Goal: Task Accomplishment & Management: Use online tool/utility

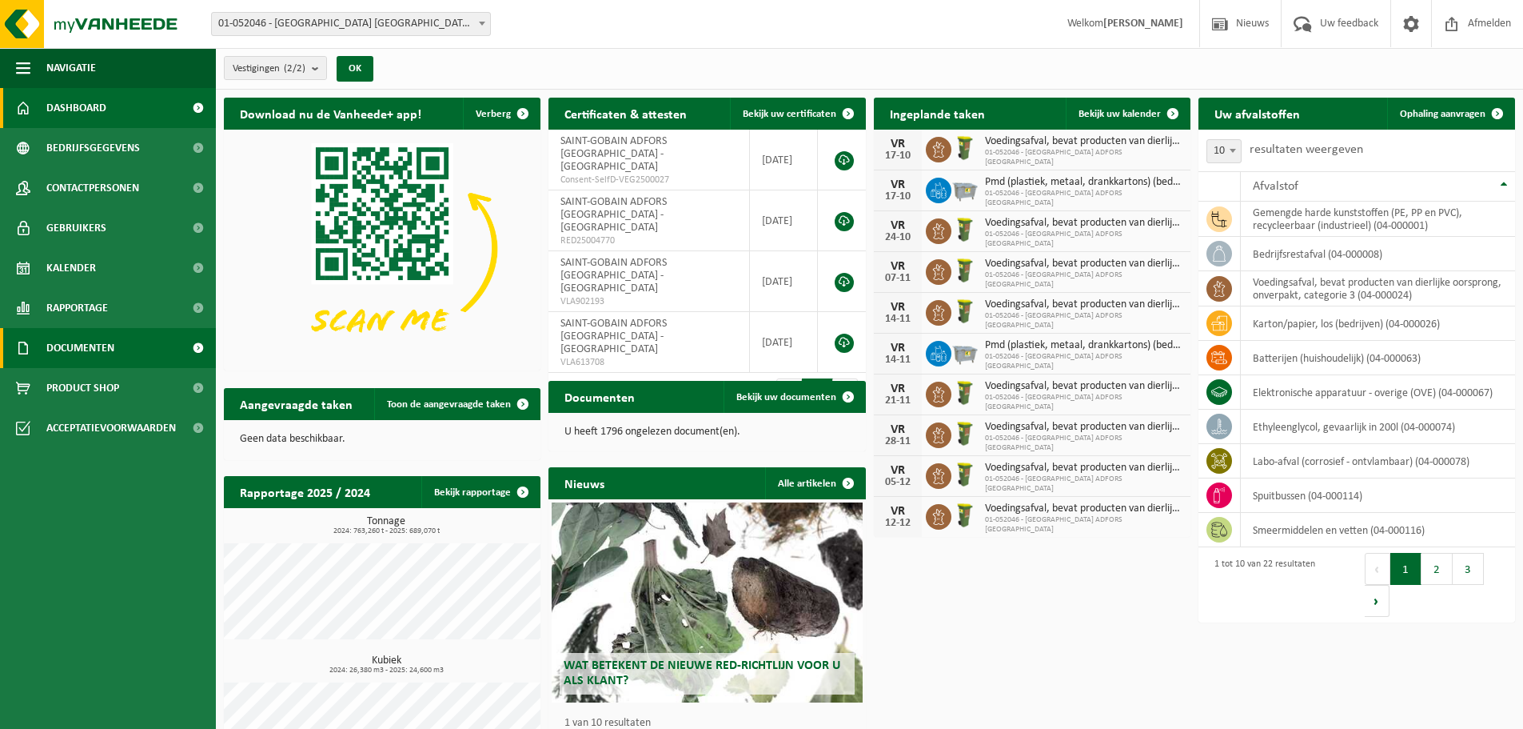
click at [110, 346] on span "Documenten" at bounding box center [80, 348] width 68 height 40
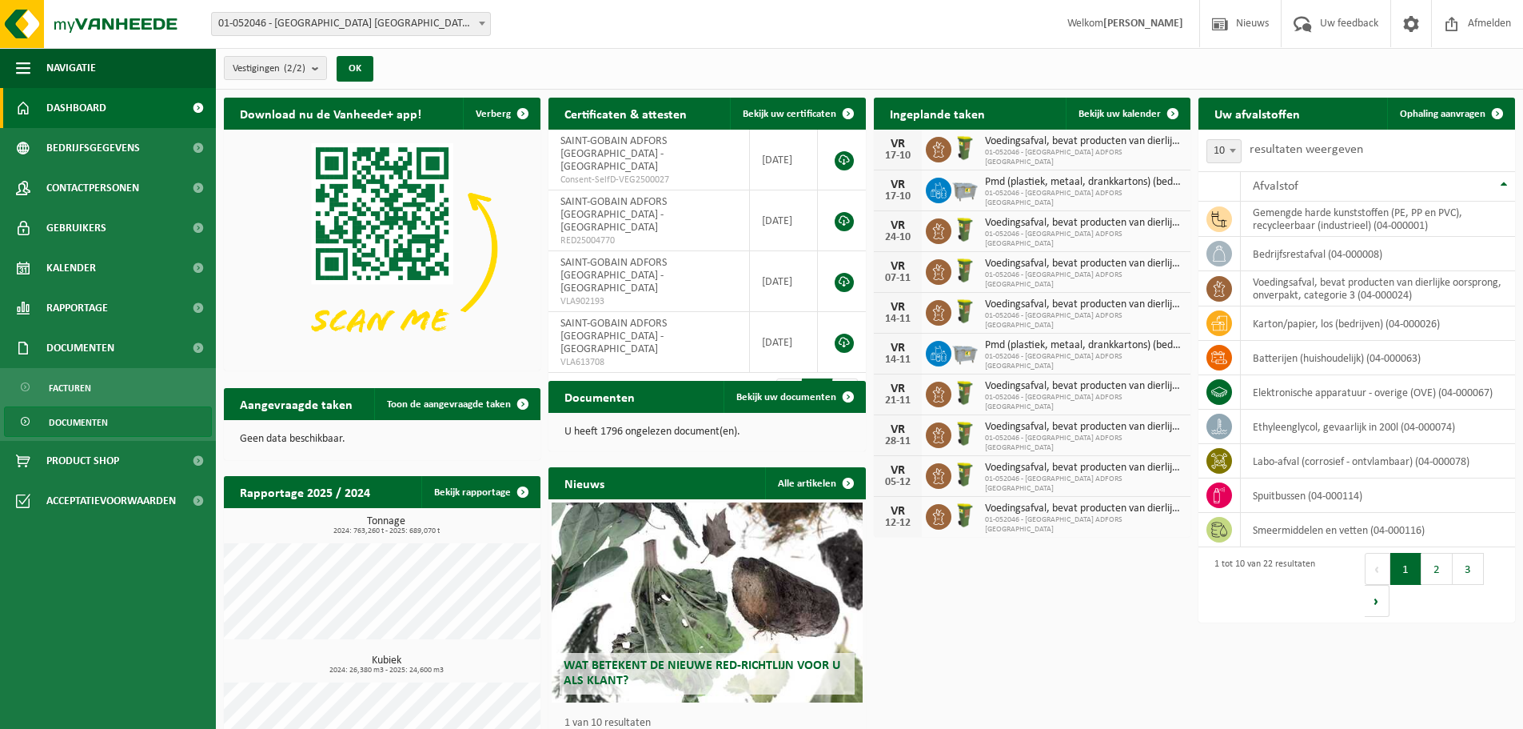
click at [91, 417] on span "Documenten" at bounding box center [78, 422] width 59 height 30
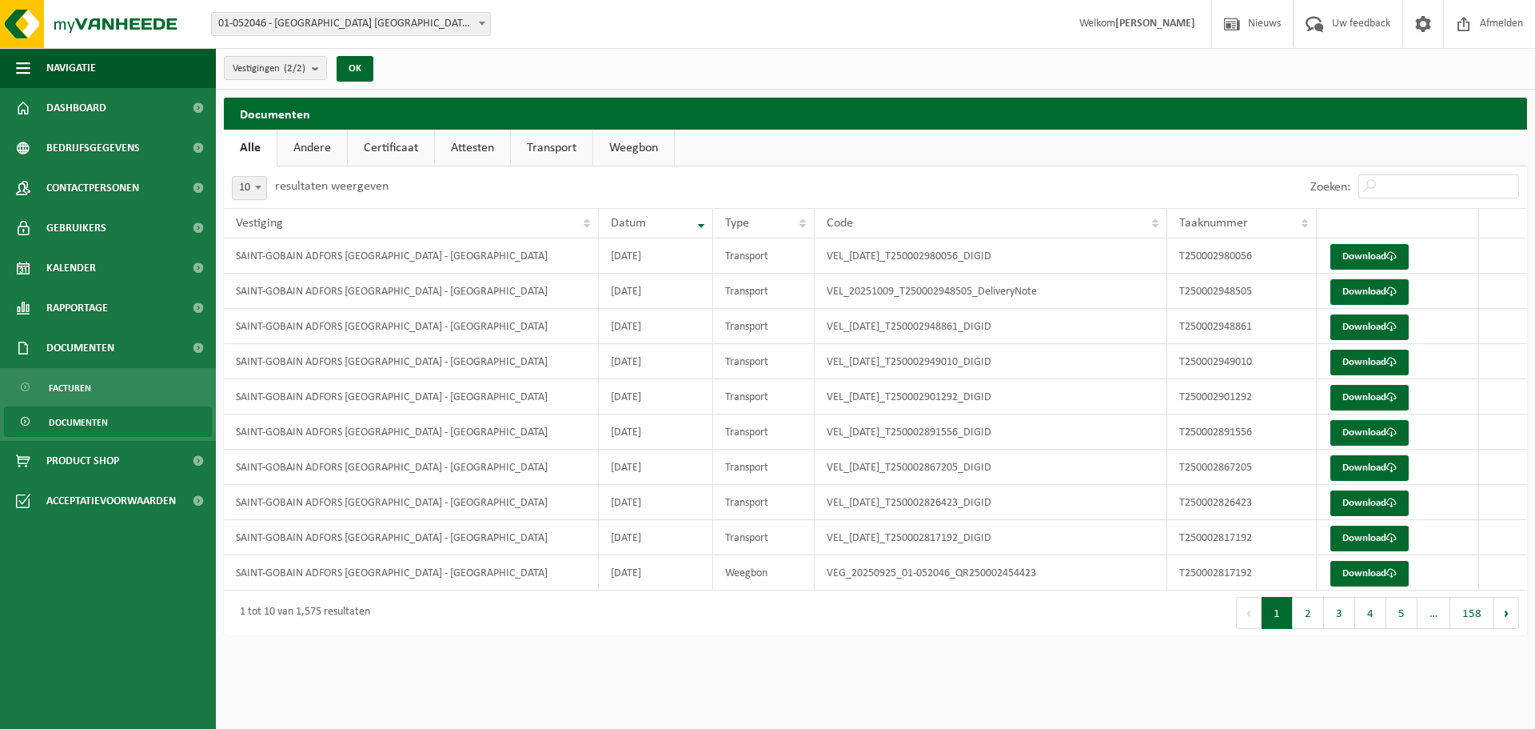
click at [100, 425] on span "Documenten" at bounding box center [78, 422] width 59 height 30
click at [112, 391] on link "Facturen" at bounding box center [108, 387] width 208 height 30
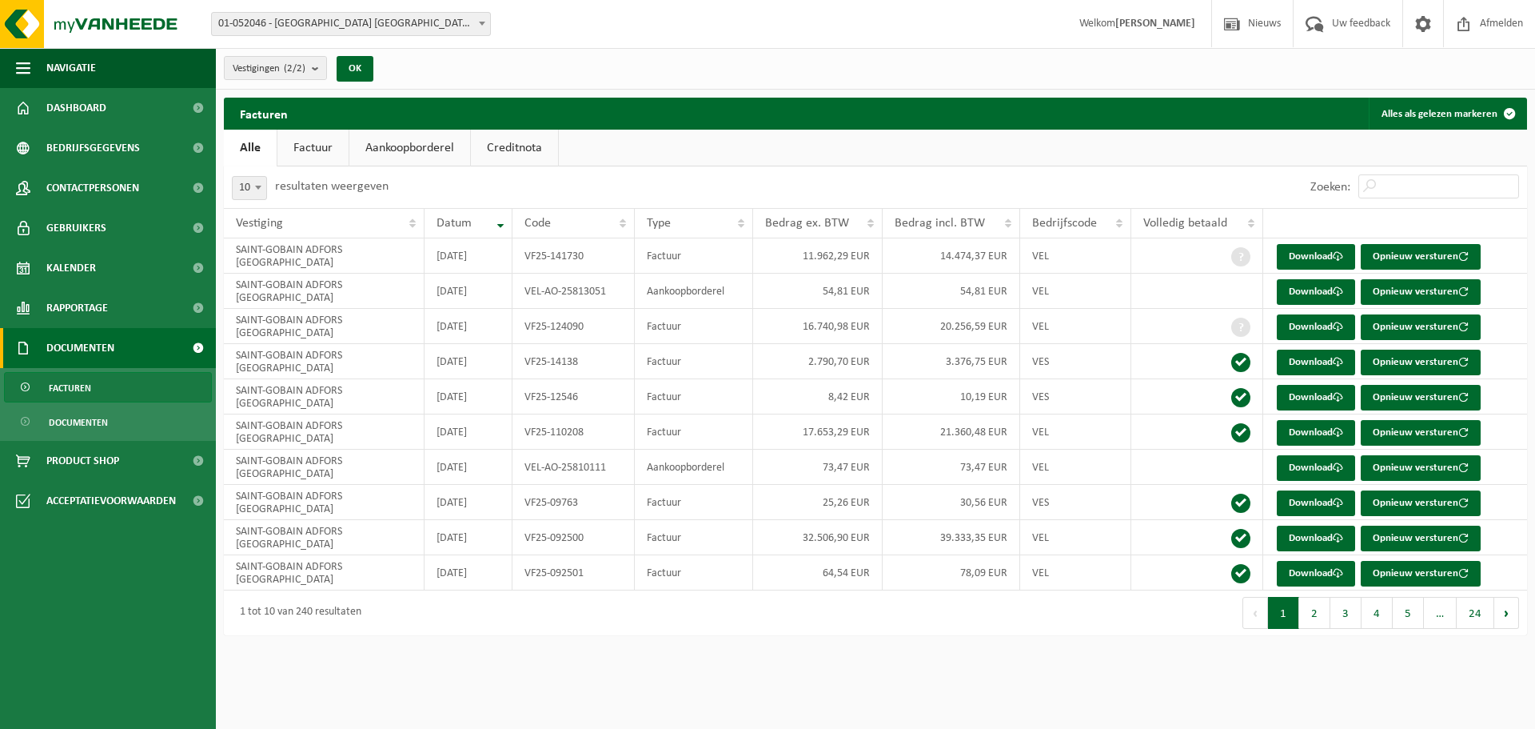
click at [106, 345] on span "Documenten" at bounding box center [80, 348] width 68 height 40
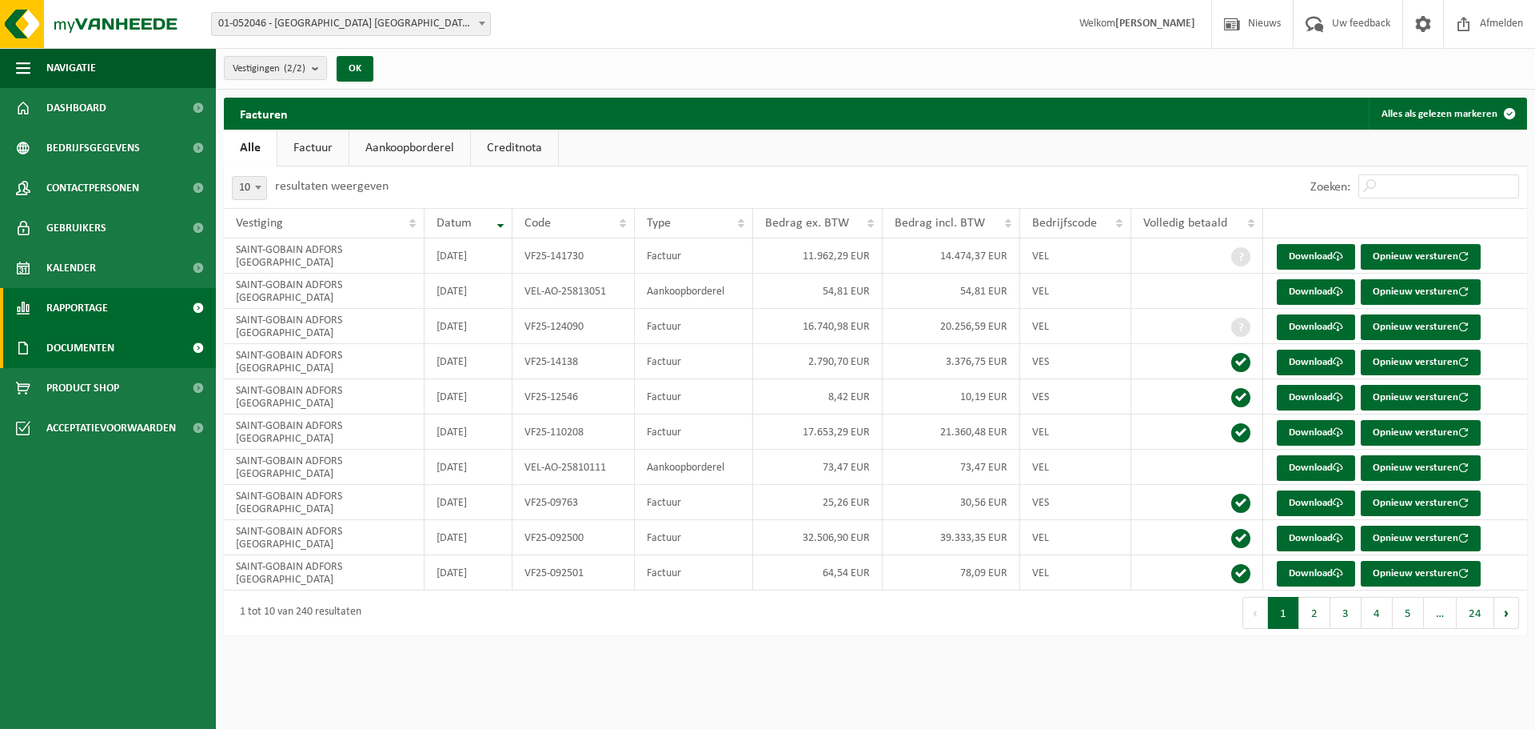
click at [102, 312] on span "Rapportage" at bounding box center [77, 308] width 62 height 40
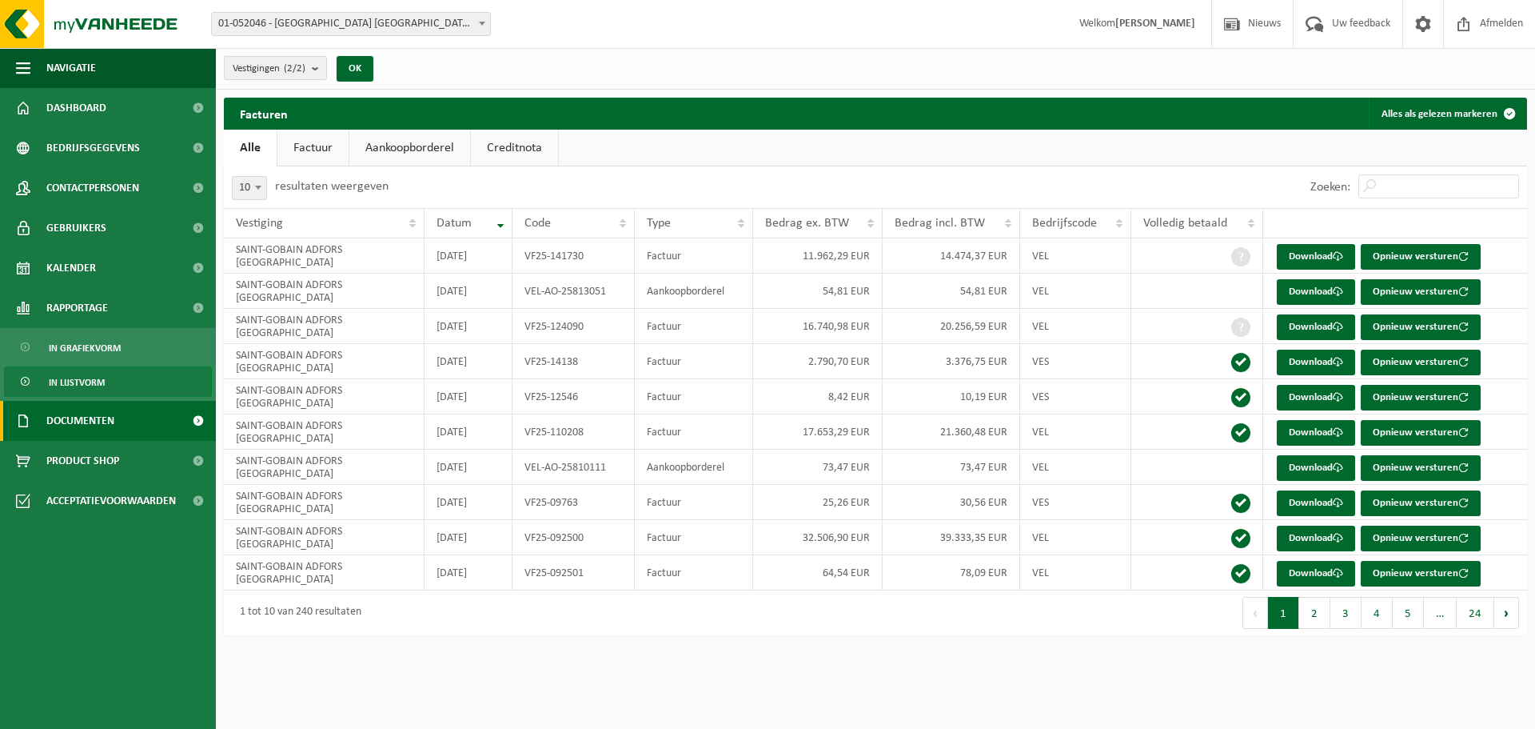
click at [101, 378] on span "In lijstvorm" at bounding box center [77, 382] width 56 height 30
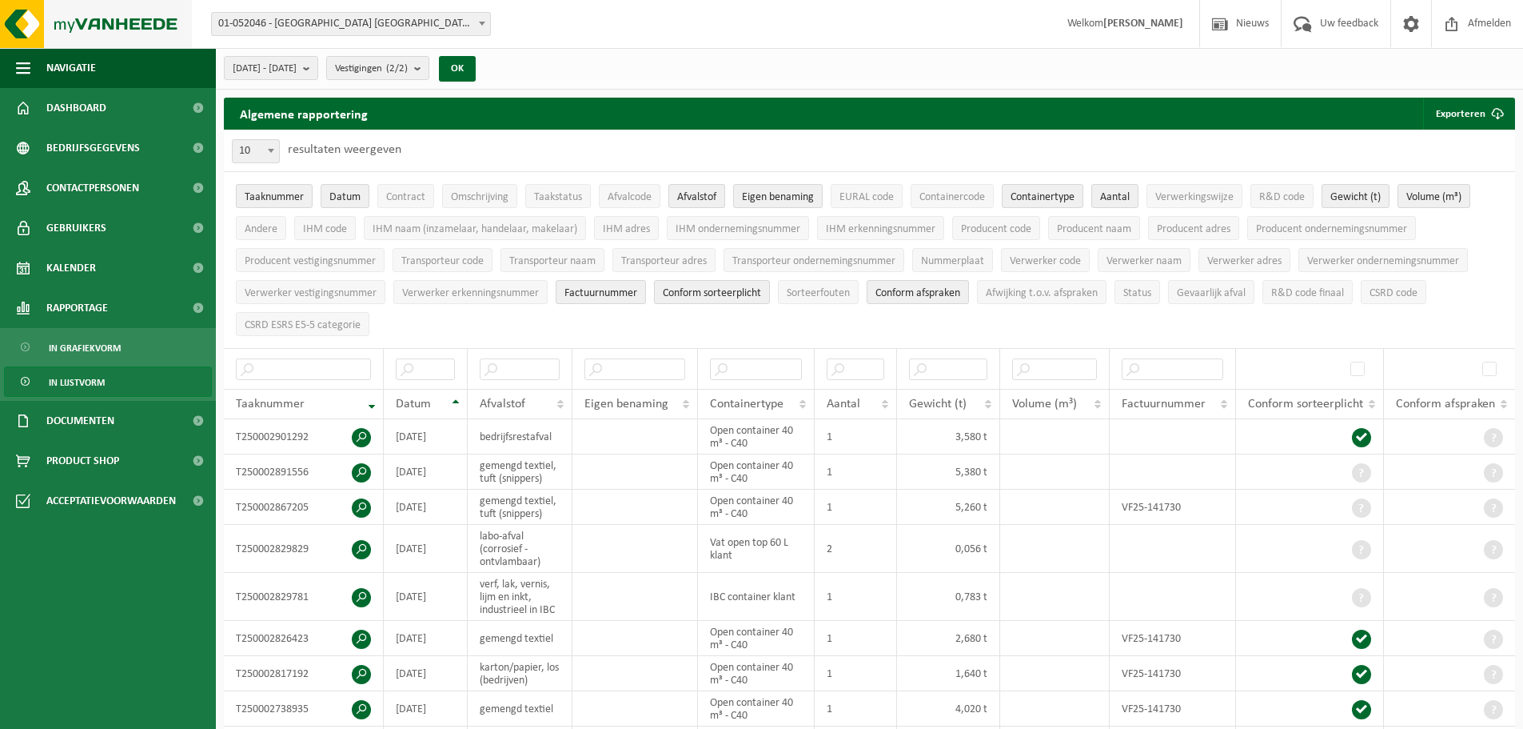
click at [33, 33] on img at bounding box center [96, 24] width 192 height 48
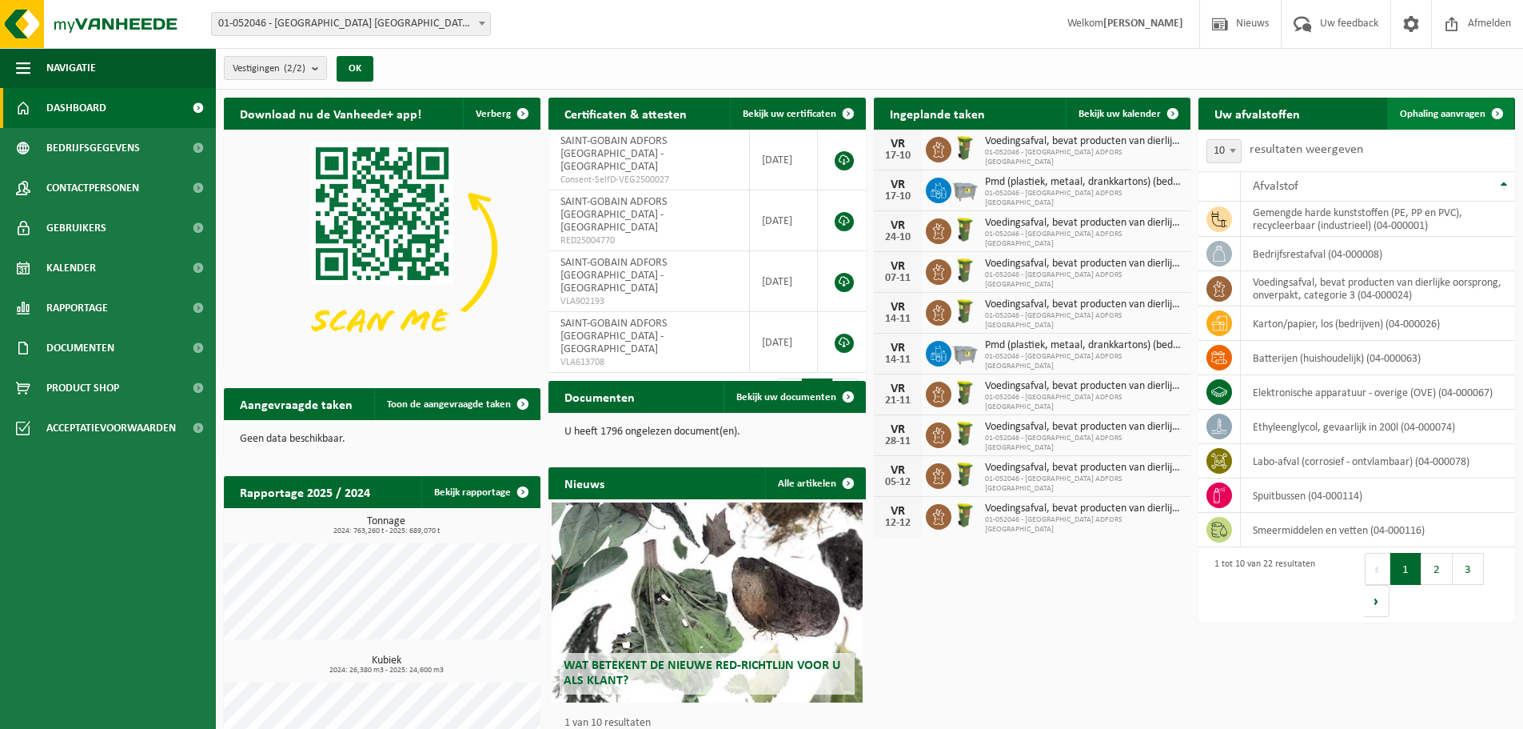
click at [1448, 115] on span "Ophaling aanvragen" at bounding box center [1443, 114] width 86 height 10
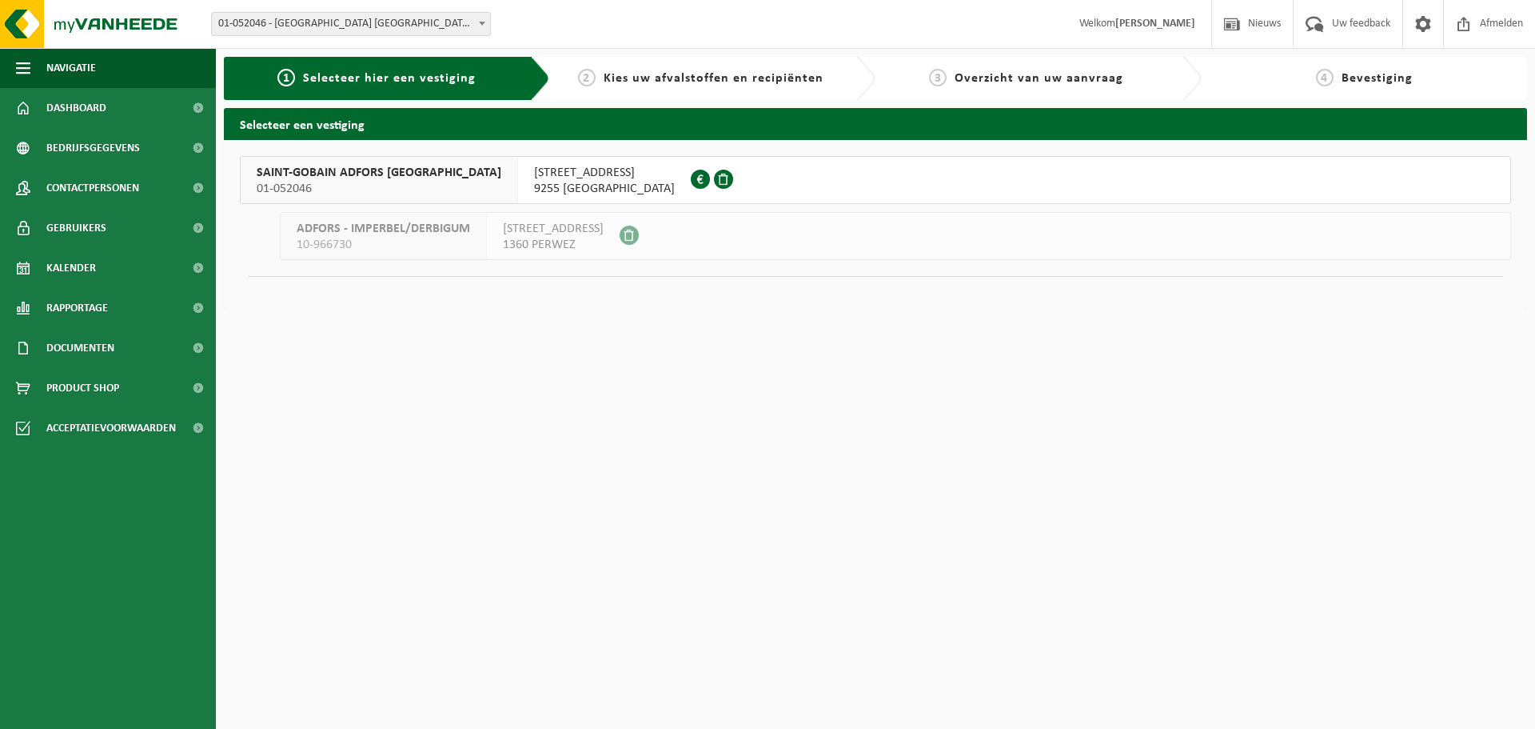
click at [392, 191] on span "01-052046" at bounding box center [379, 189] width 245 height 16
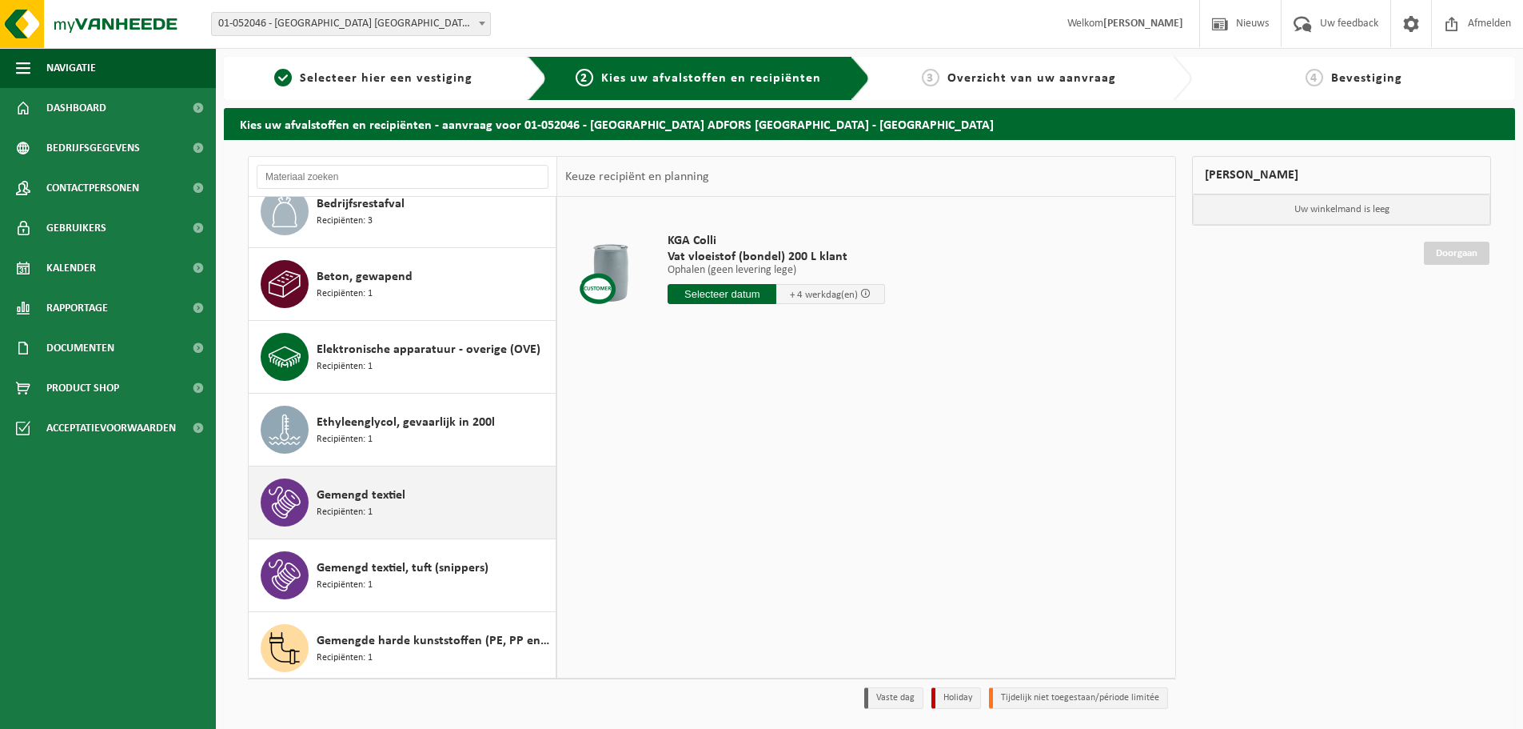
click at [410, 491] on div "Gemengd textiel Recipiënten: 1" at bounding box center [434, 502] width 235 height 48
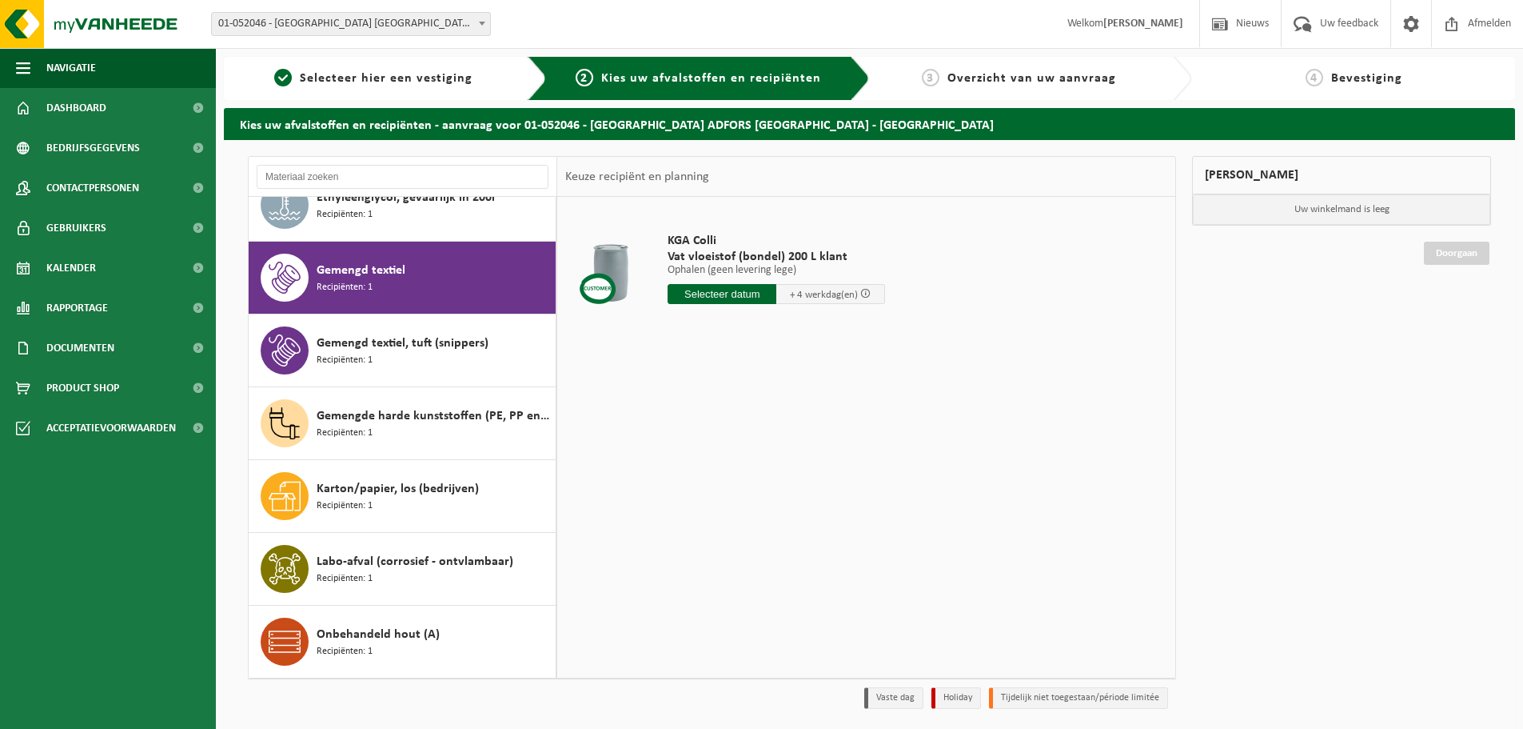
scroll to position [509, 0]
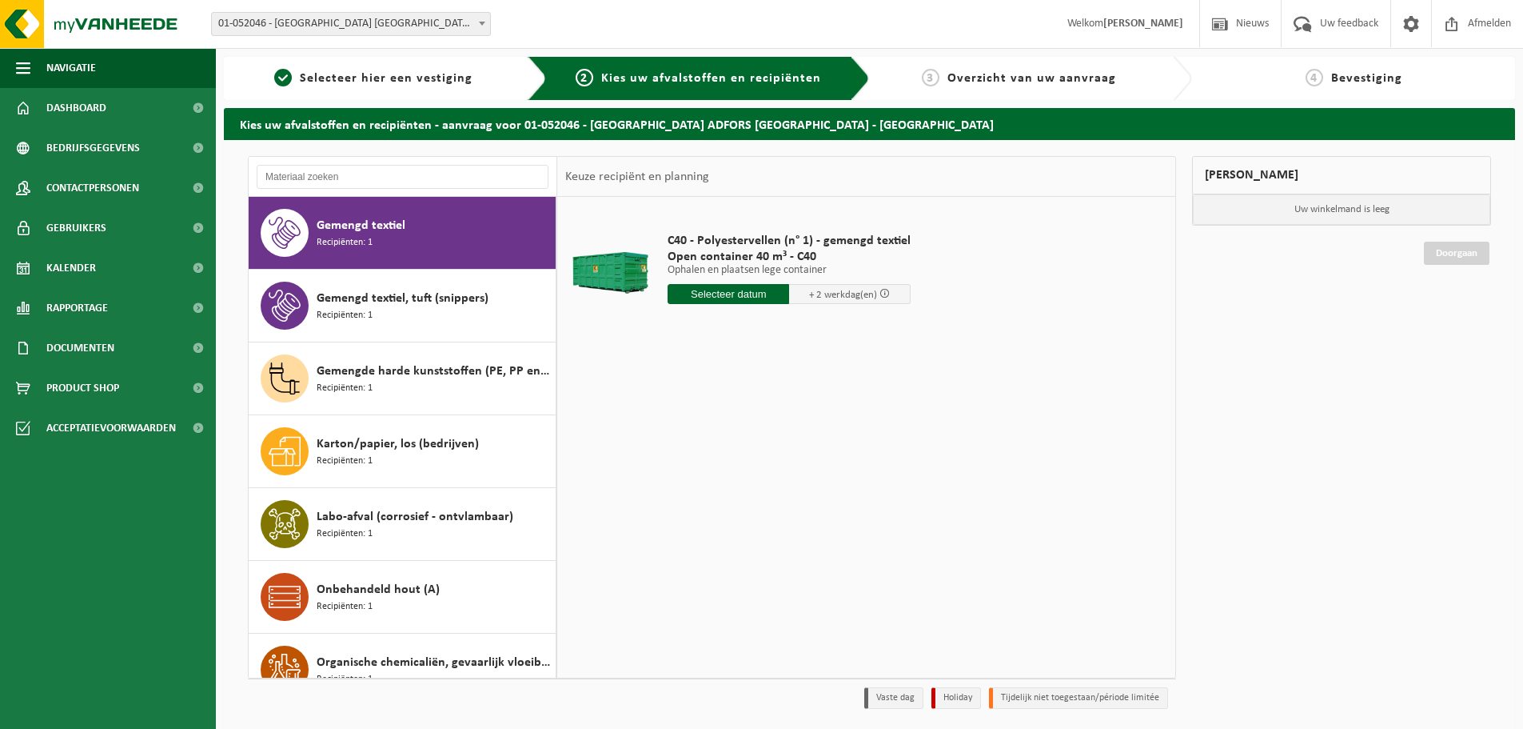
click at [753, 297] on input "text" at bounding box center [729, 294] width 122 height 20
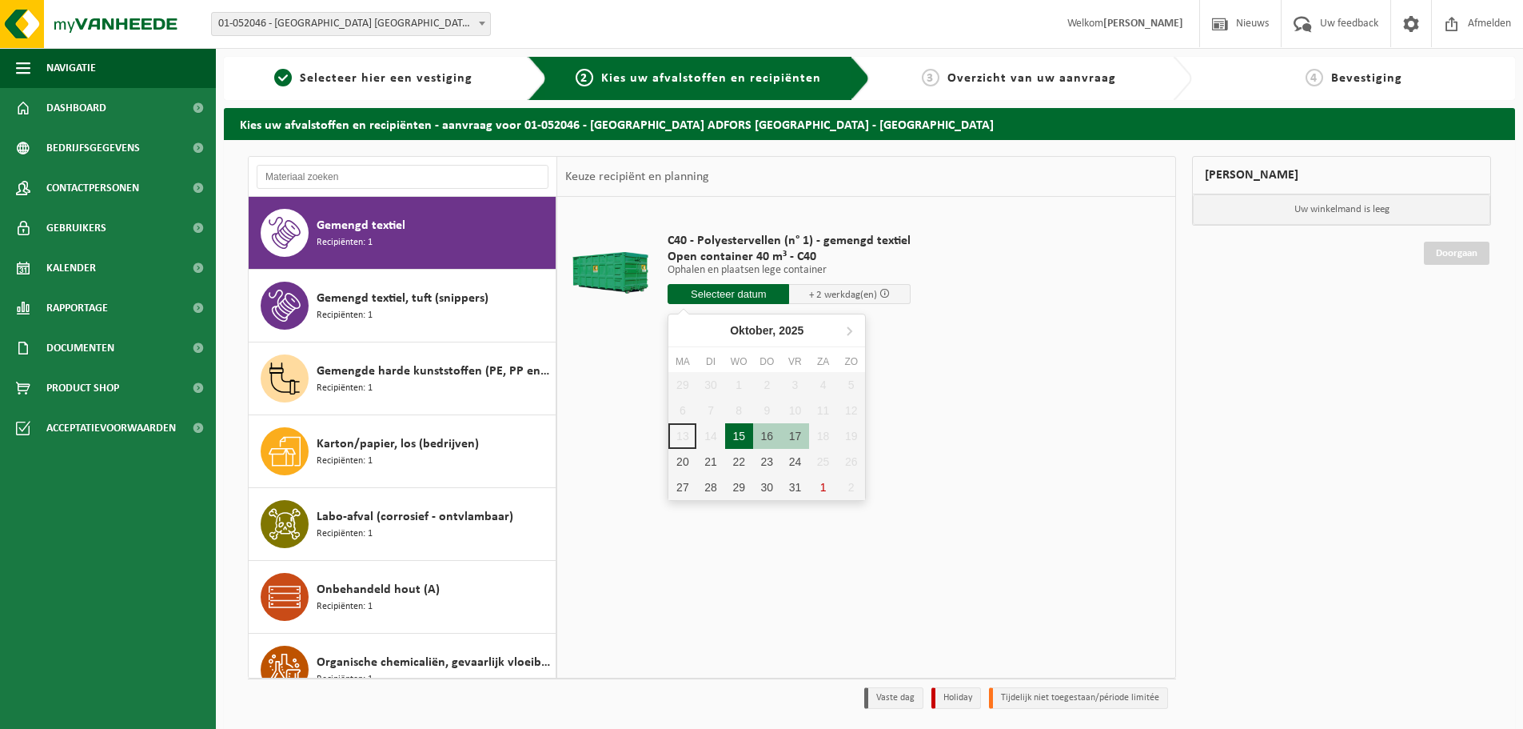
click at [737, 435] on div "15" at bounding box center [739, 436] width 28 height 26
type input "Van 2025-10-15"
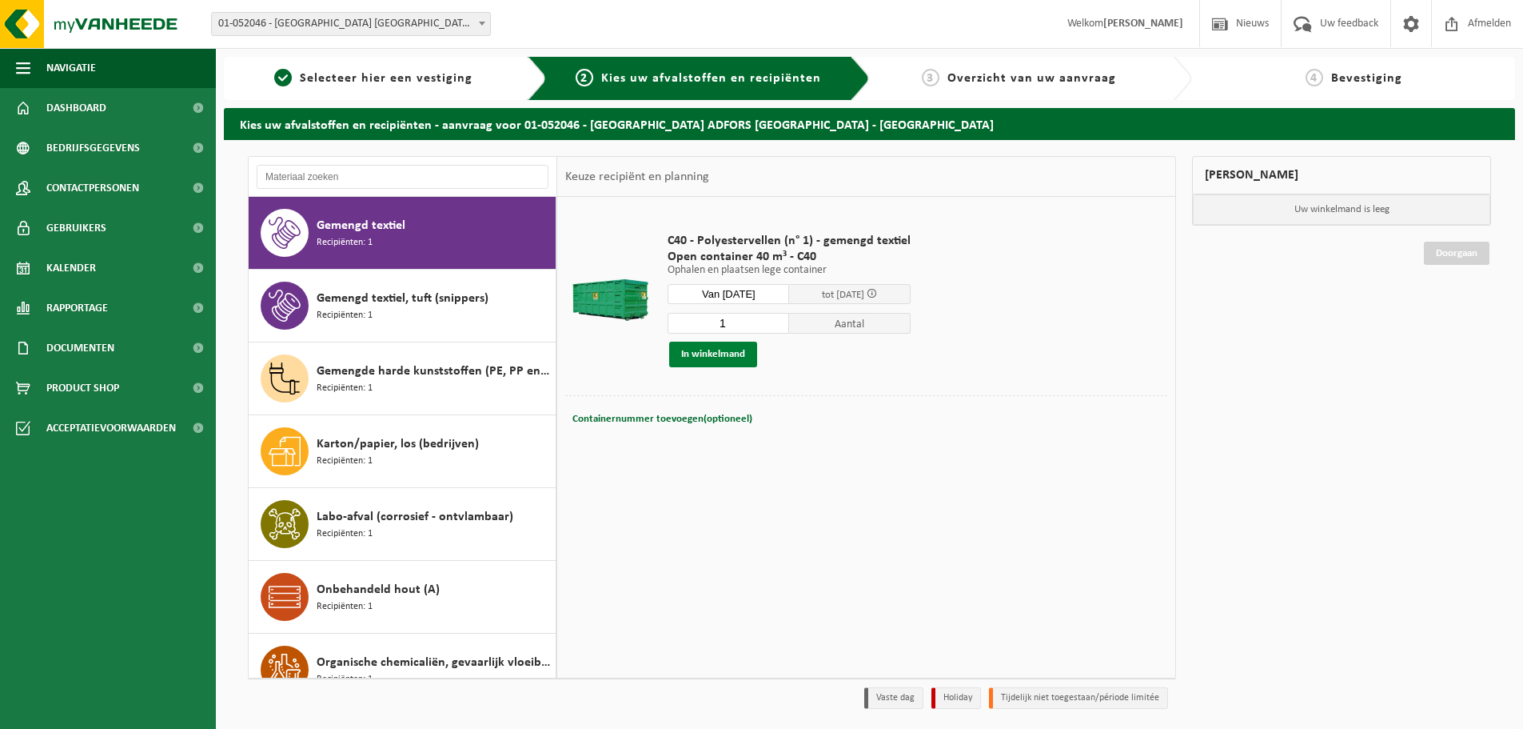
click at [732, 357] on button "In winkelmand" at bounding box center [713, 354] width 88 height 26
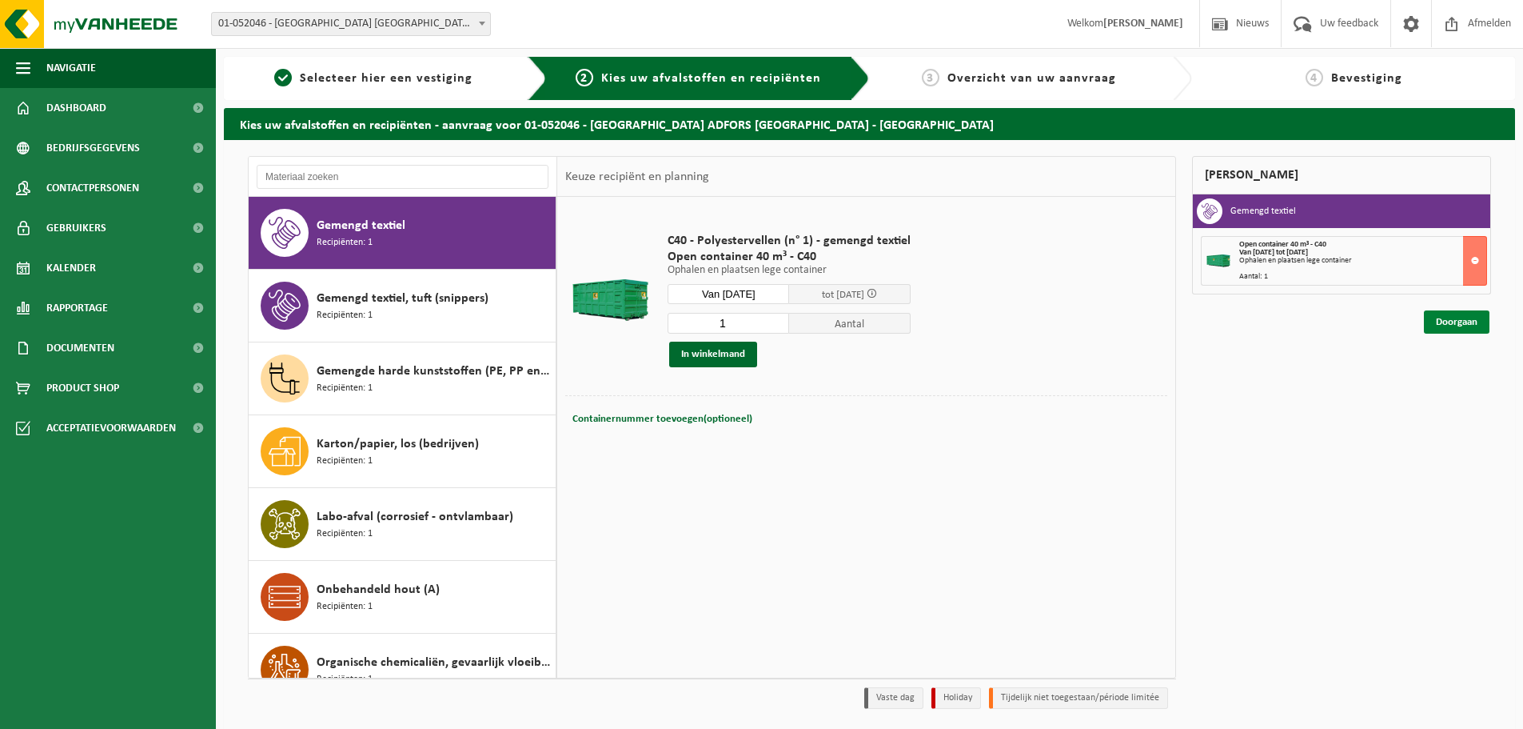
click at [1448, 326] on link "Doorgaan" at bounding box center [1457, 321] width 66 height 23
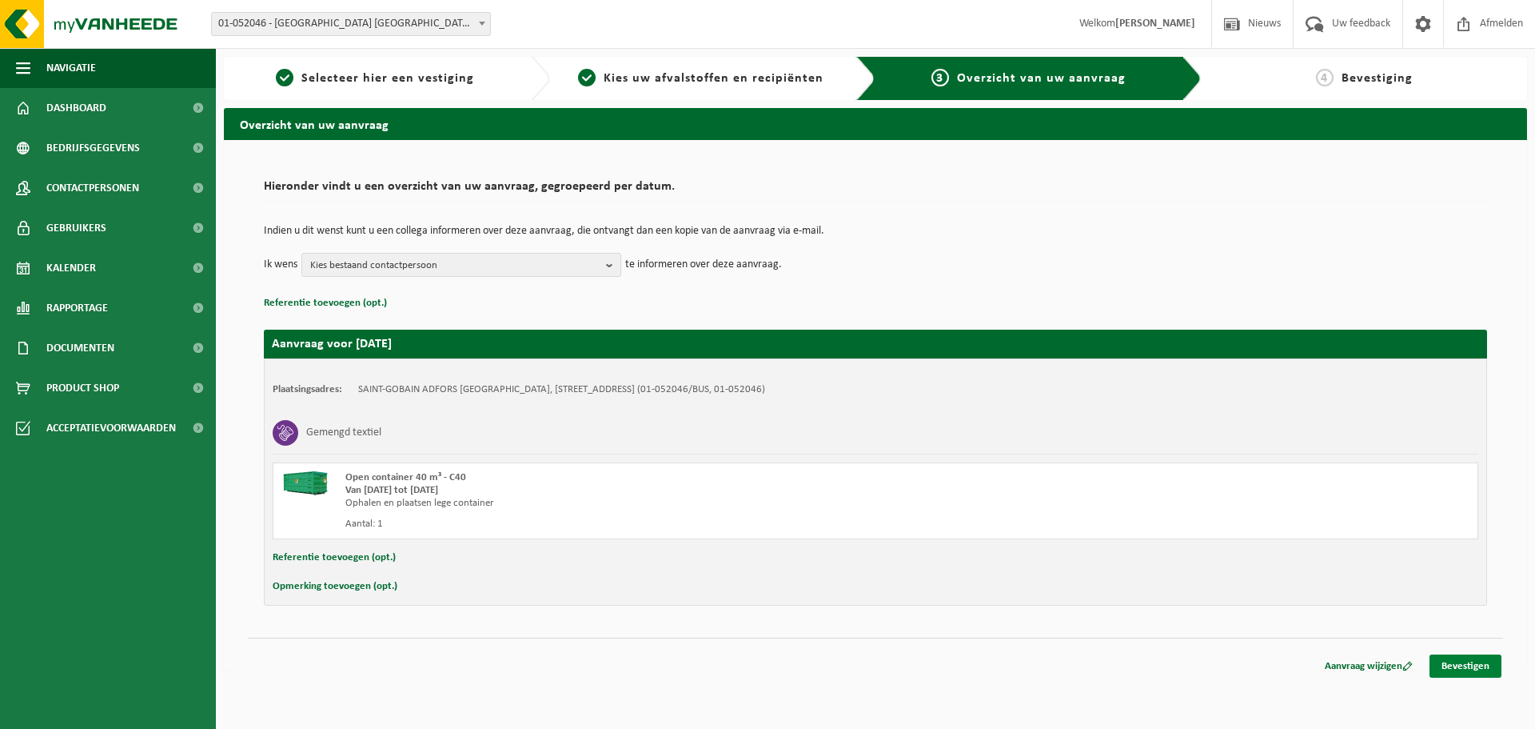
click at [1459, 671] on link "Bevestigen" at bounding box center [1466, 665] width 72 height 23
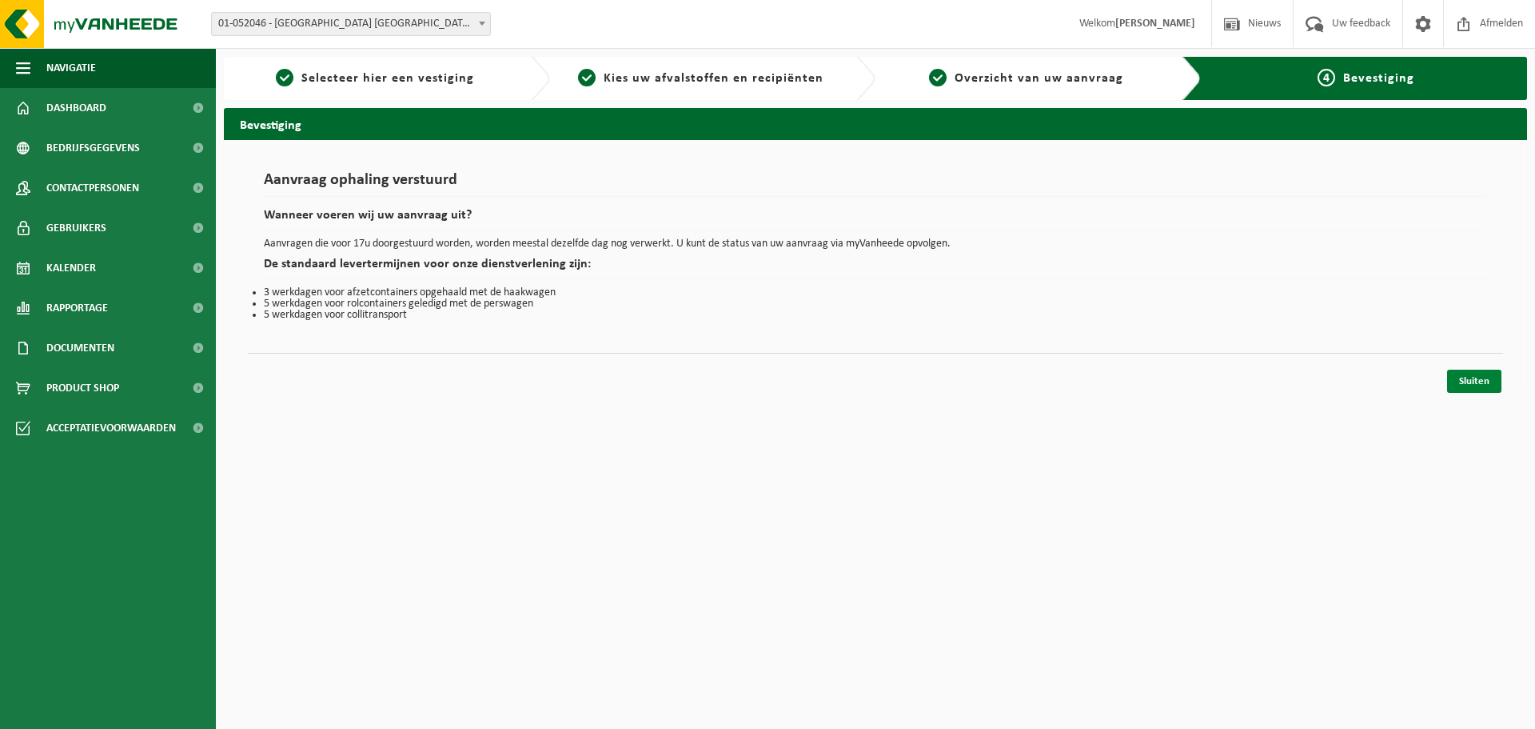
click at [1470, 377] on link "Sluiten" at bounding box center [1474, 380] width 54 height 23
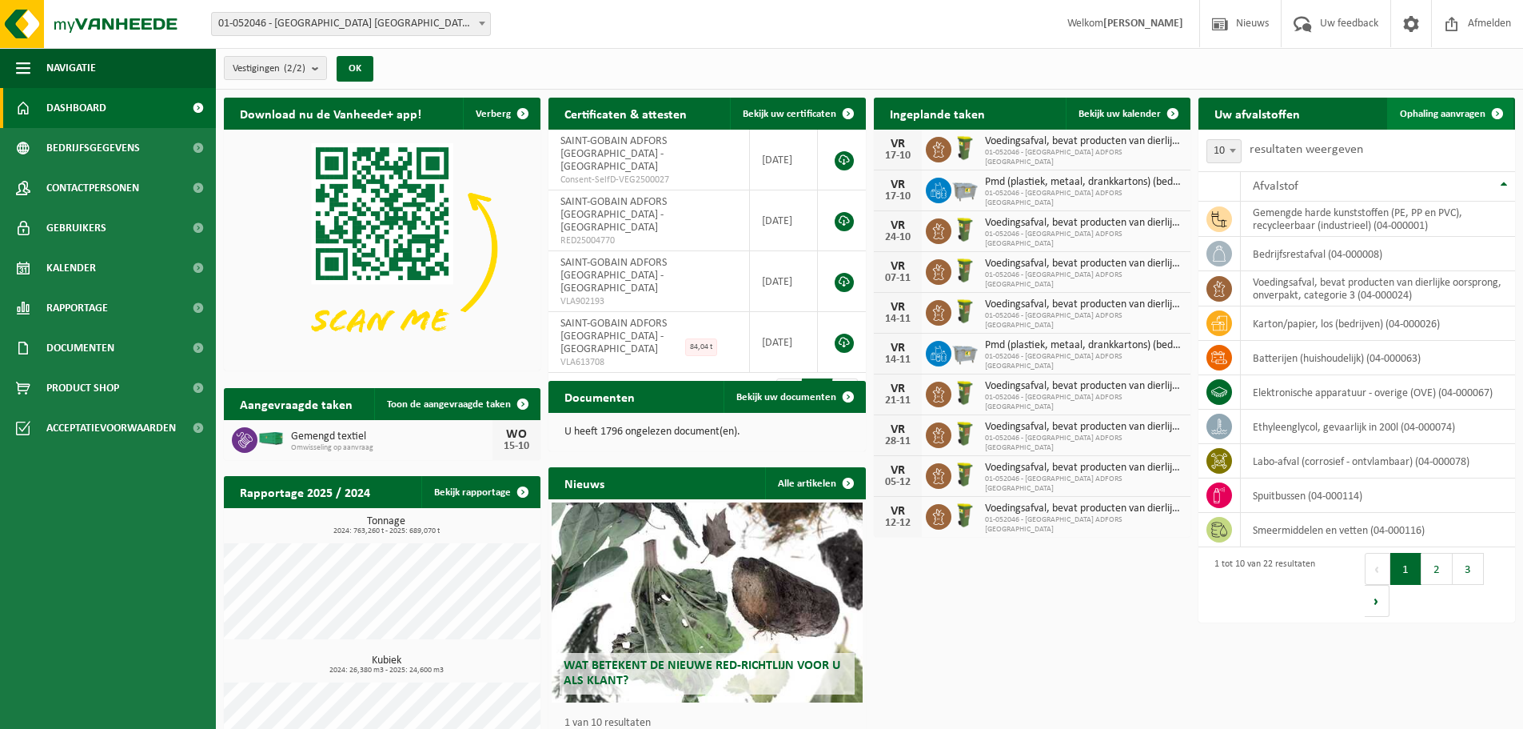
click at [1438, 115] on span "Ophaling aanvragen" at bounding box center [1443, 114] width 86 height 10
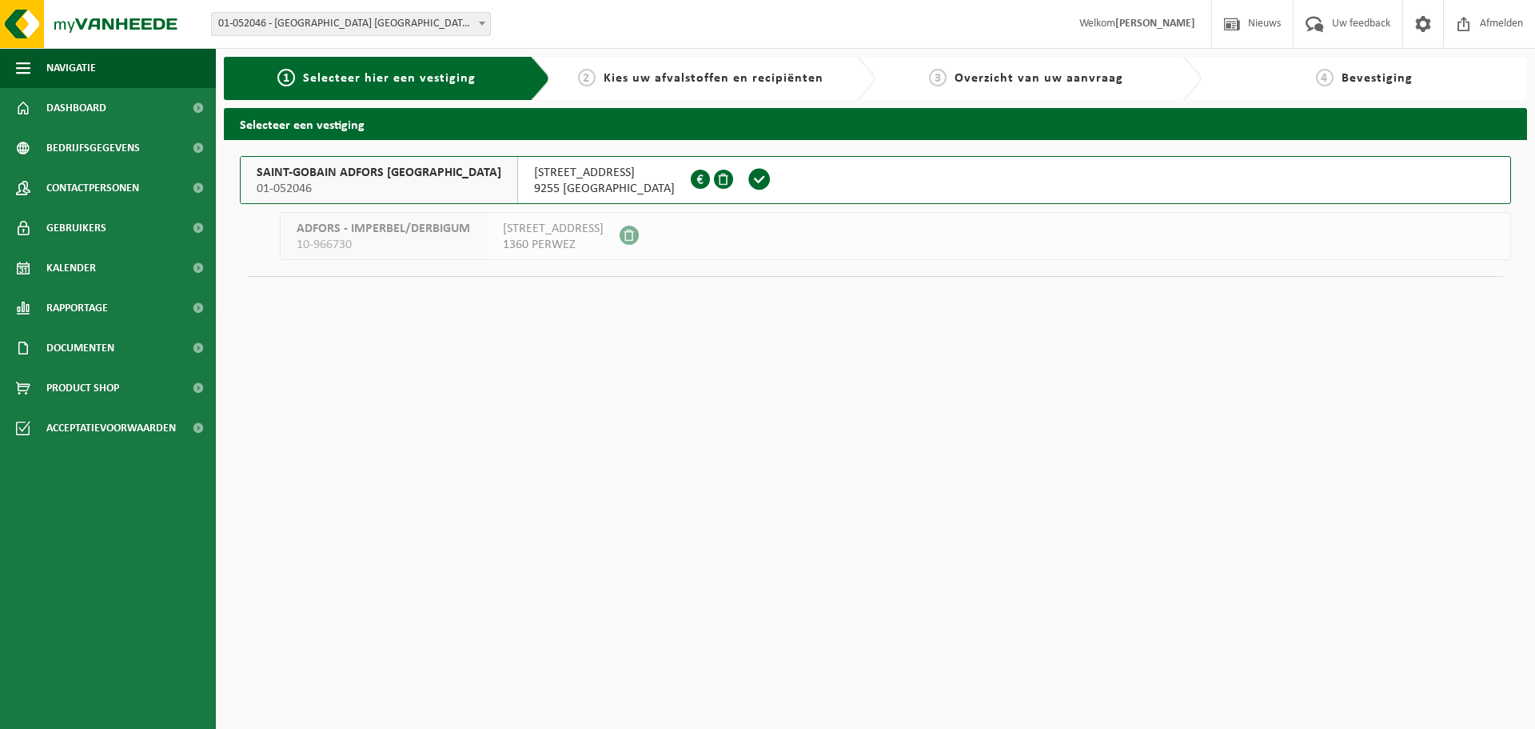
click at [335, 183] on span "01-052046" at bounding box center [379, 189] width 245 height 16
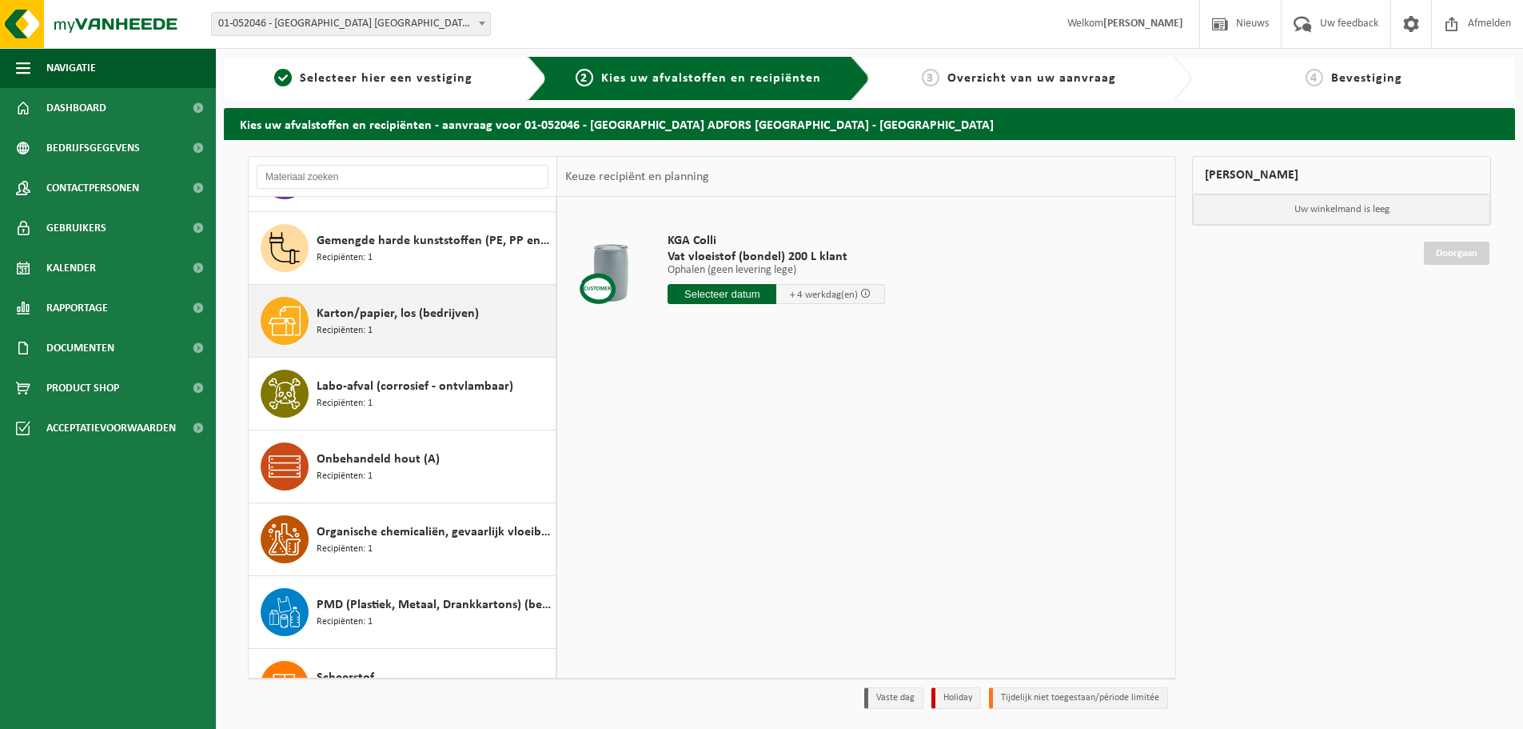
click at [404, 325] on div "Karton/papier, los (bedrijven) Recipiënten: 1" at bounding box center [434, 321] width 235 height 48
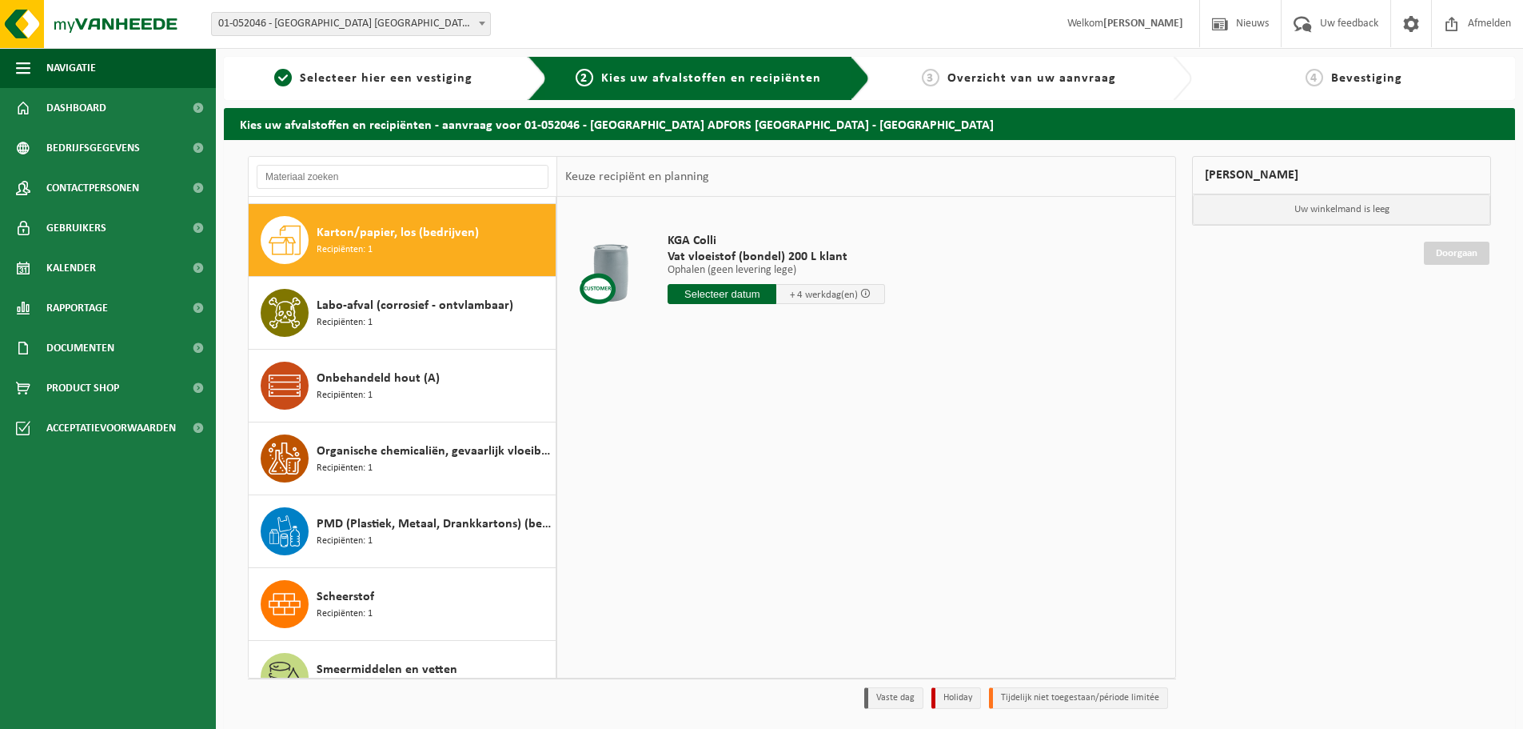
scroll to position [728, 0]
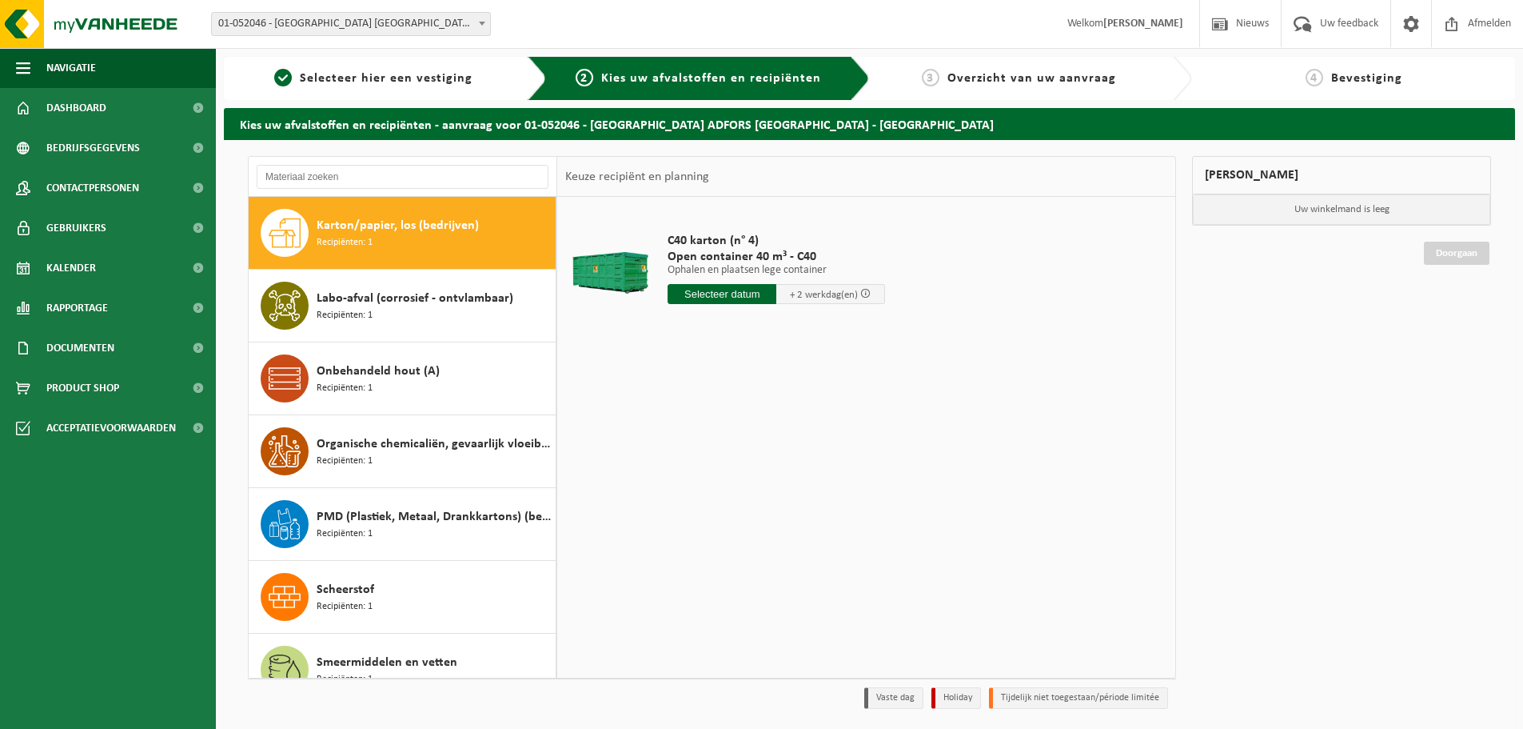
click at [717, 293] on input "text" at bounding box center [722, 294] width 109 height 20
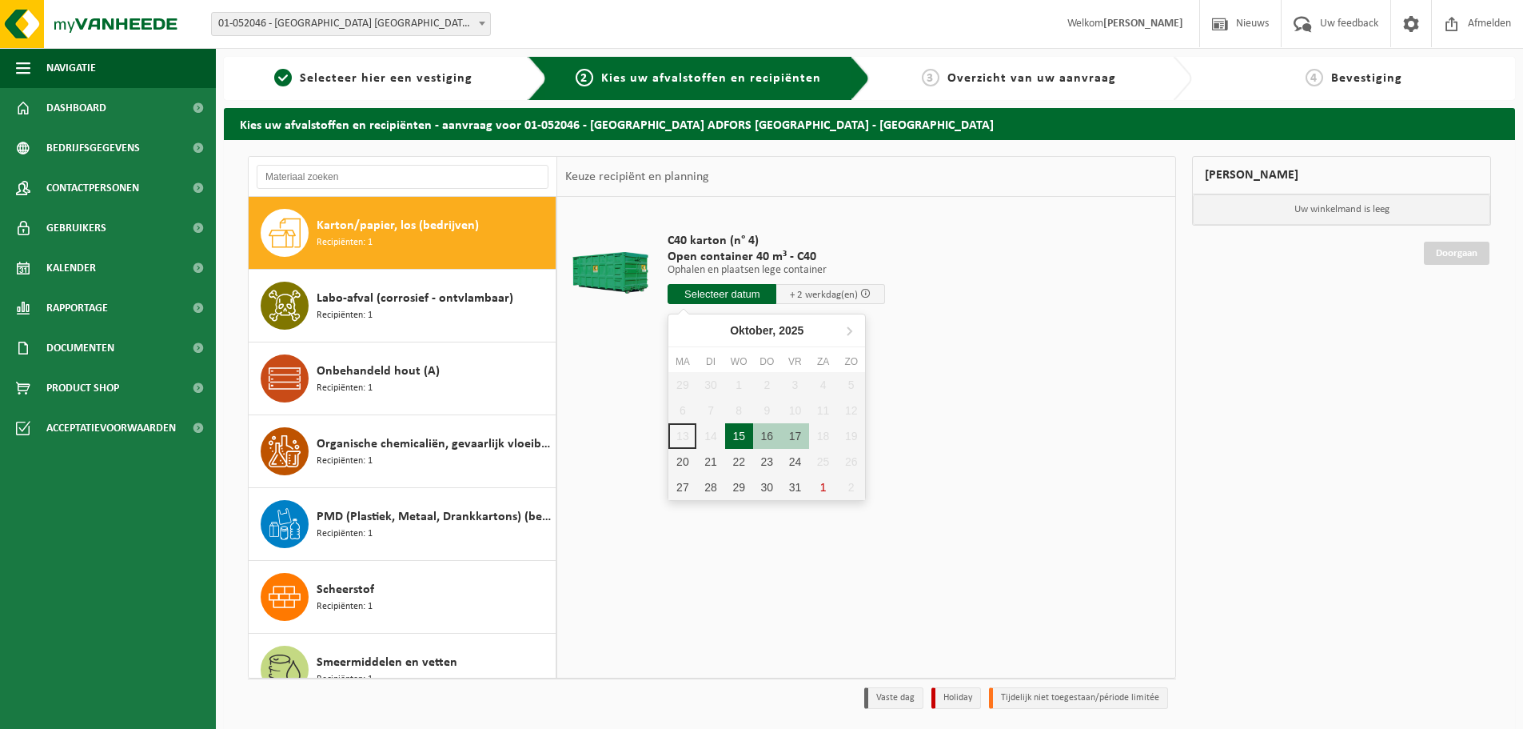
click at [738, 437] on div "15" at bounding box center [739, 436] width 28 height 26
type input "Van 2025-10-15"
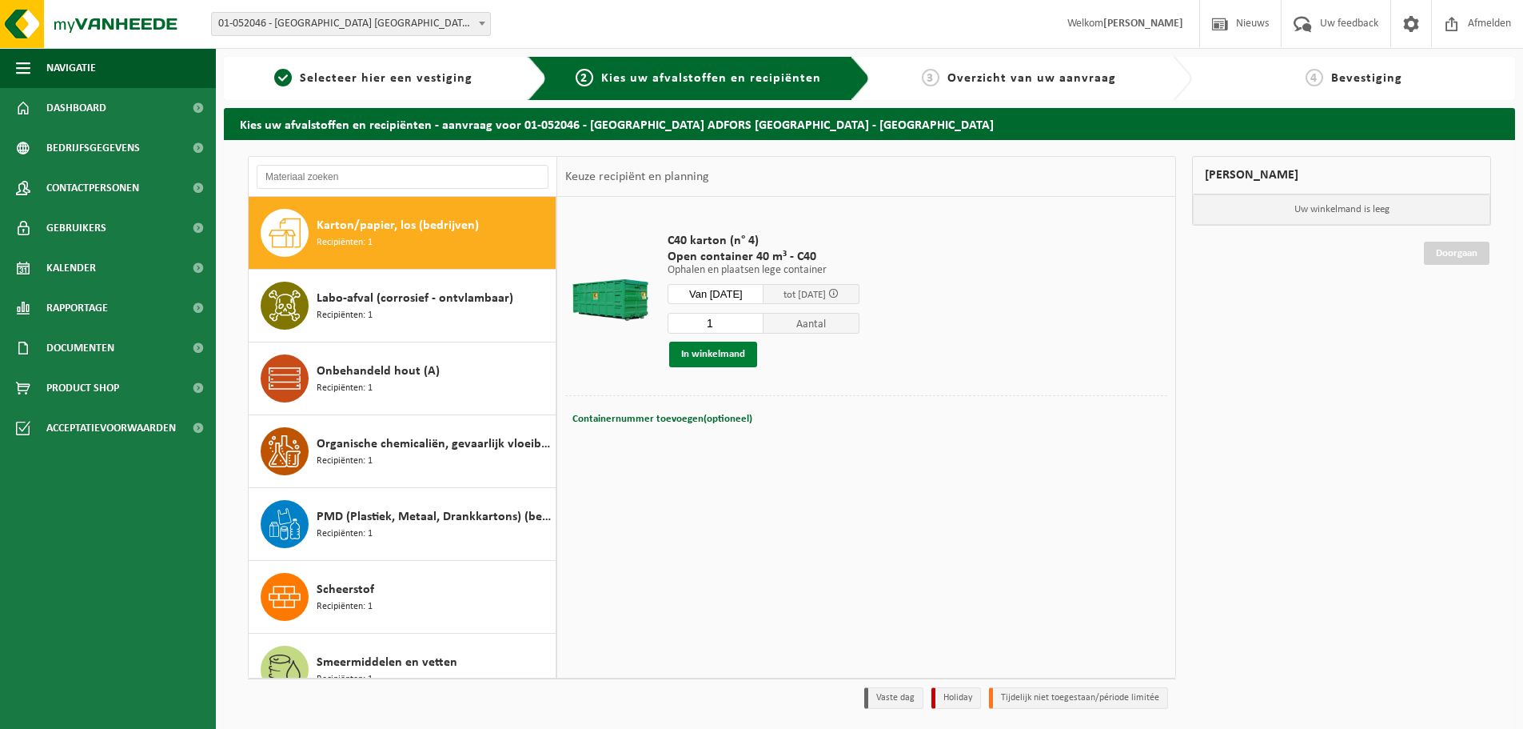
click at [708, 361] on button "In winkelmand" at bounding box center [713, 354] width 88 height 26
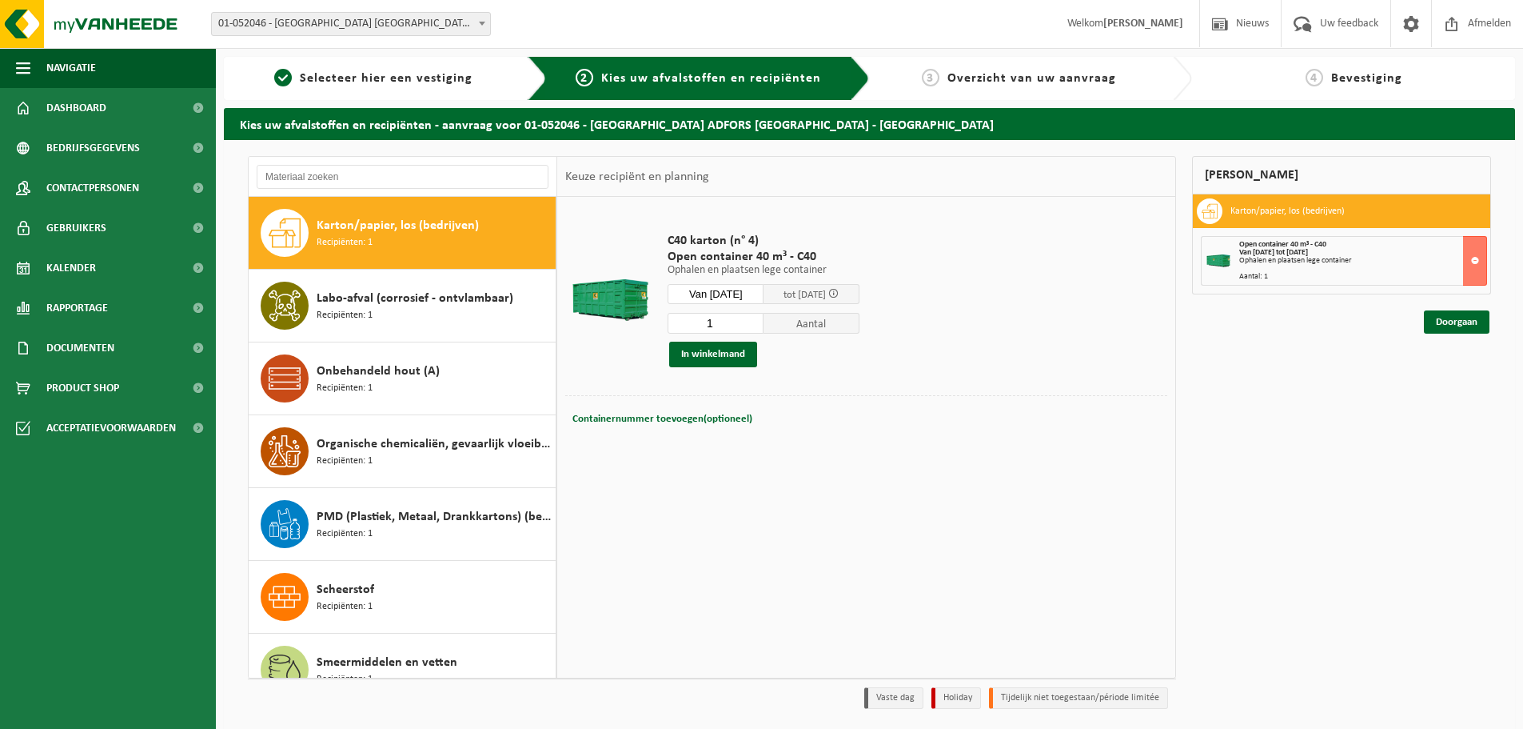
click at [1448, 309] on div "Doorgaan" at bounding box center [1341, 302] width 299 height 16
click at [1444, 324] on link "Doorgaan" at bounding box center [1457, 321] width 66 height 23
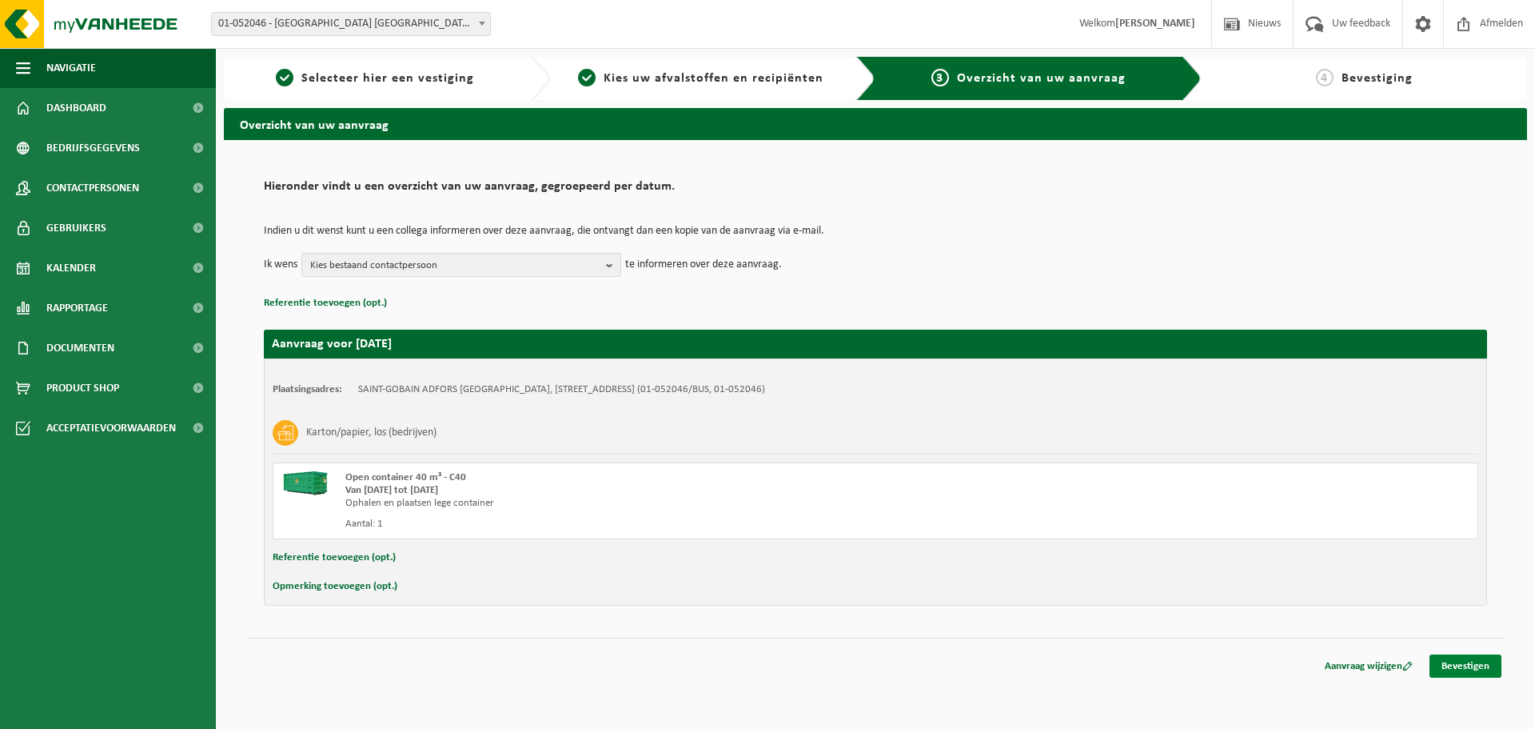
drag, startPoint x: 1464, startPoint y: 668, endPoint x: 1447, endPoint y: 669, distance: 16.9
click at [1464, 667] on link "Bevestigen" at bounding box center [1466, 665] width 72 height 23
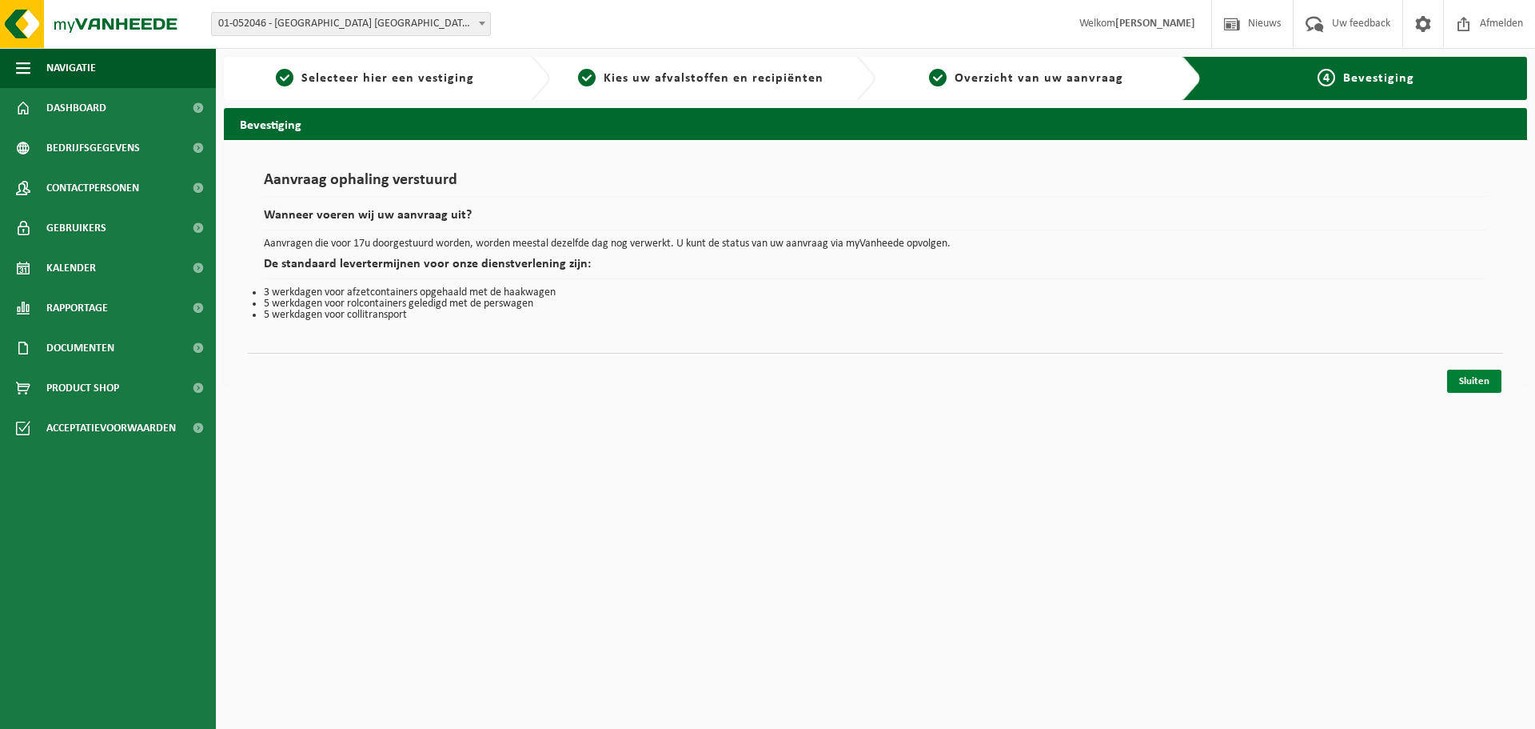
click at [1474, 380] on link "Sluiten" at bounding box center [1474, 380] width 54 height 23
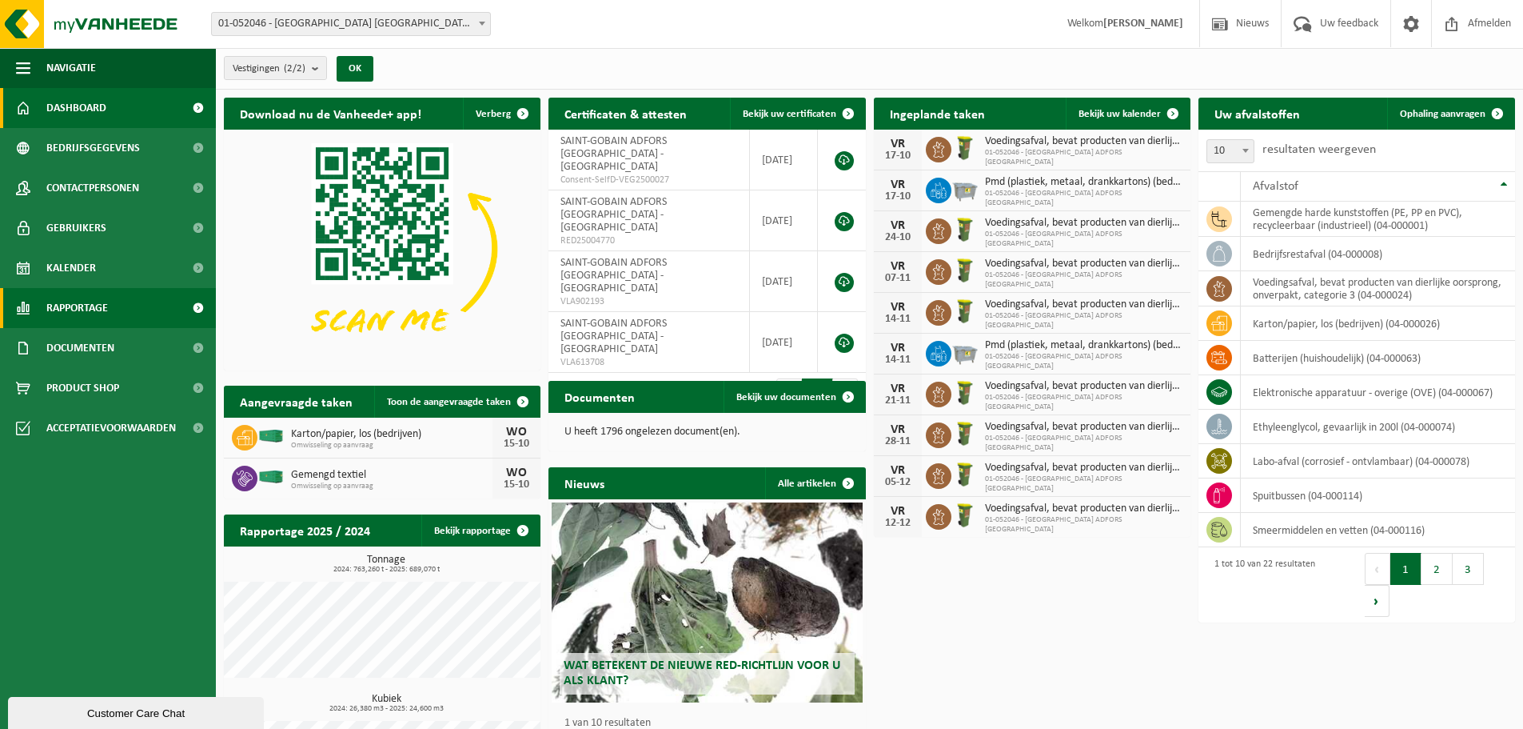
click at [128, 313] on link "Rapportage" at bounding box center [108, 308] width 216 height 40
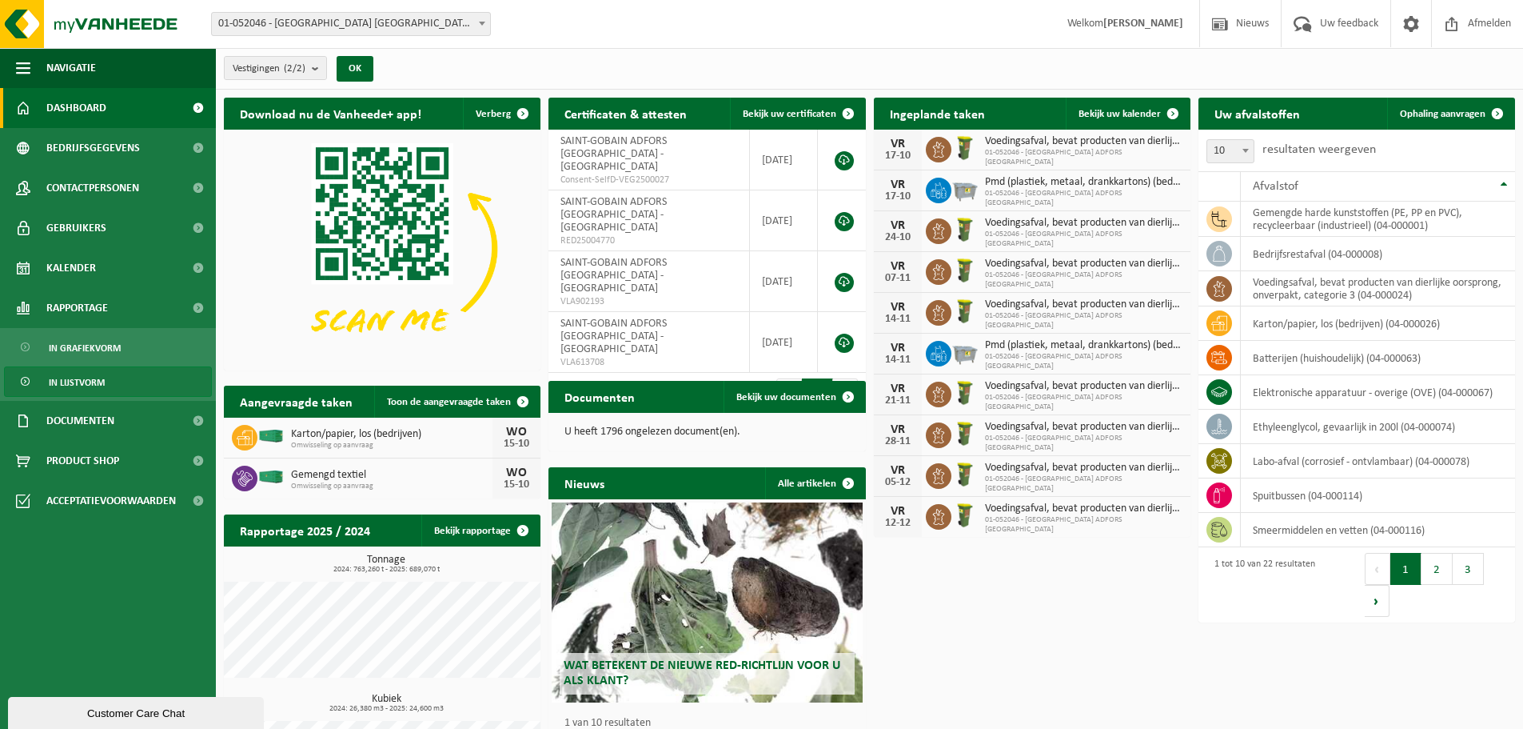
click at [131, 373] on link "In lijstvorm" at bounding box center [108, 381] width 208 height 30
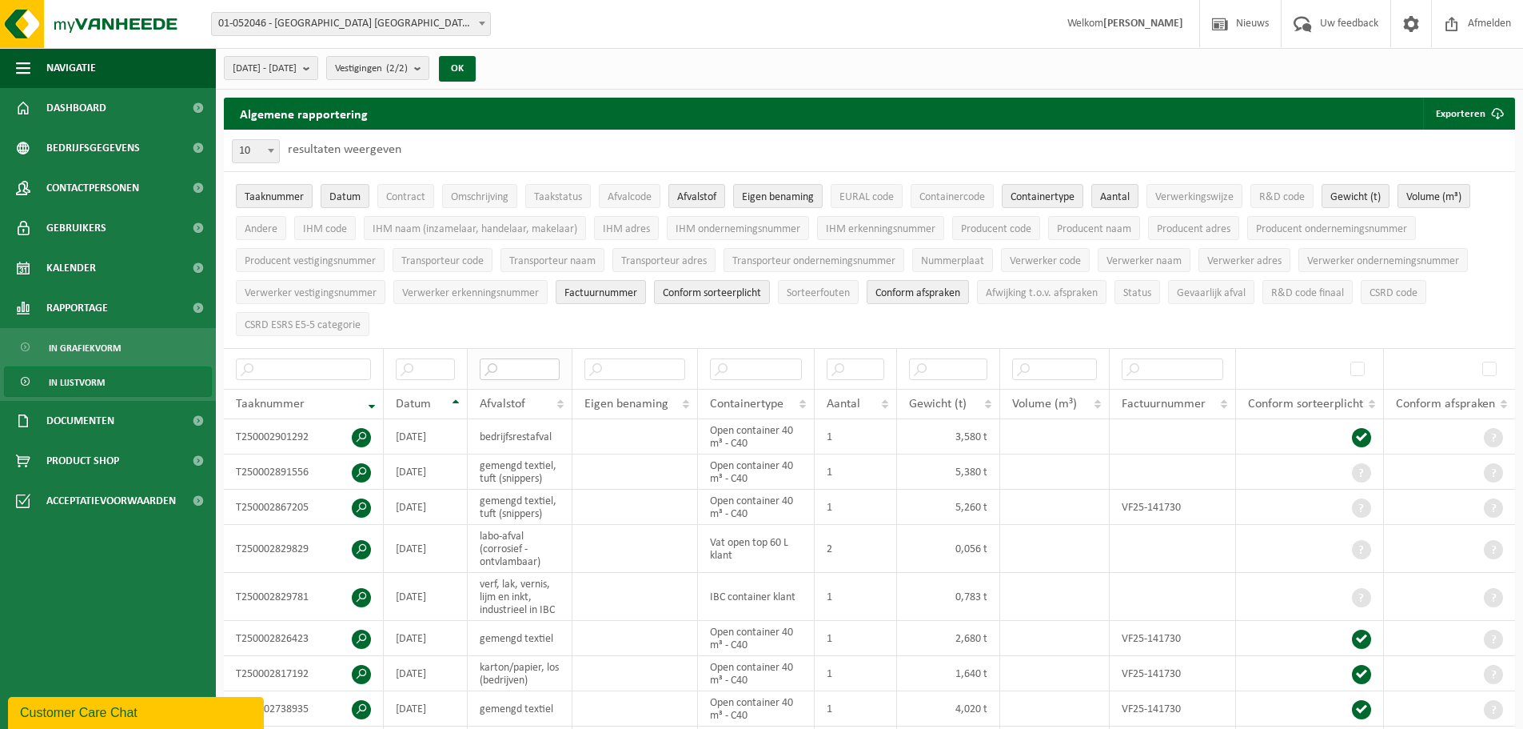
click at [549, 367] on input "text" at bounding box center [520, 369] width 80 height 22
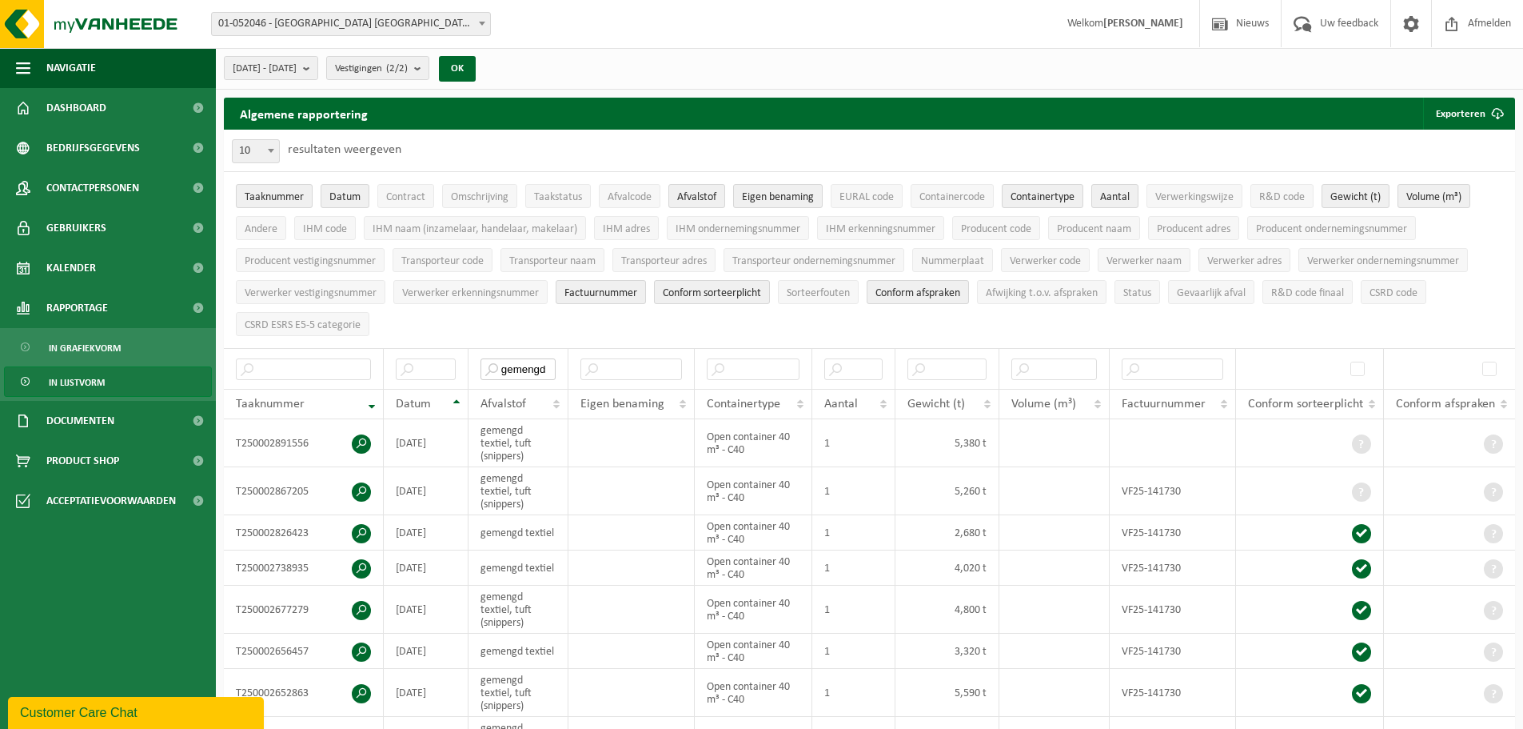
type input "gemengd"
